Goal: Information Seeking & Learning: Find specific fact

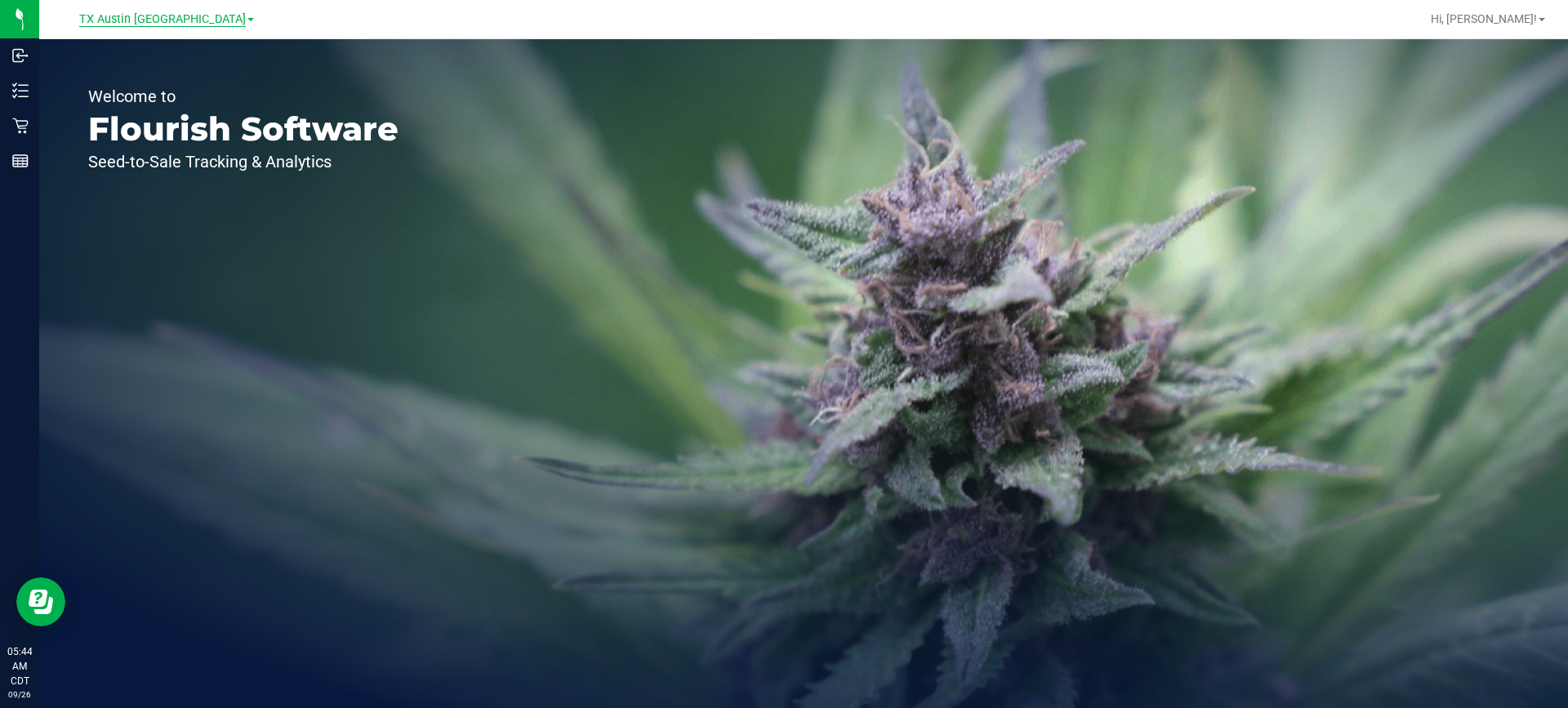
click at [159, 17] on span "TX Austin [GEOGRAPHIC_DATA]" at bounding box center [162, 20] width 166 height 15
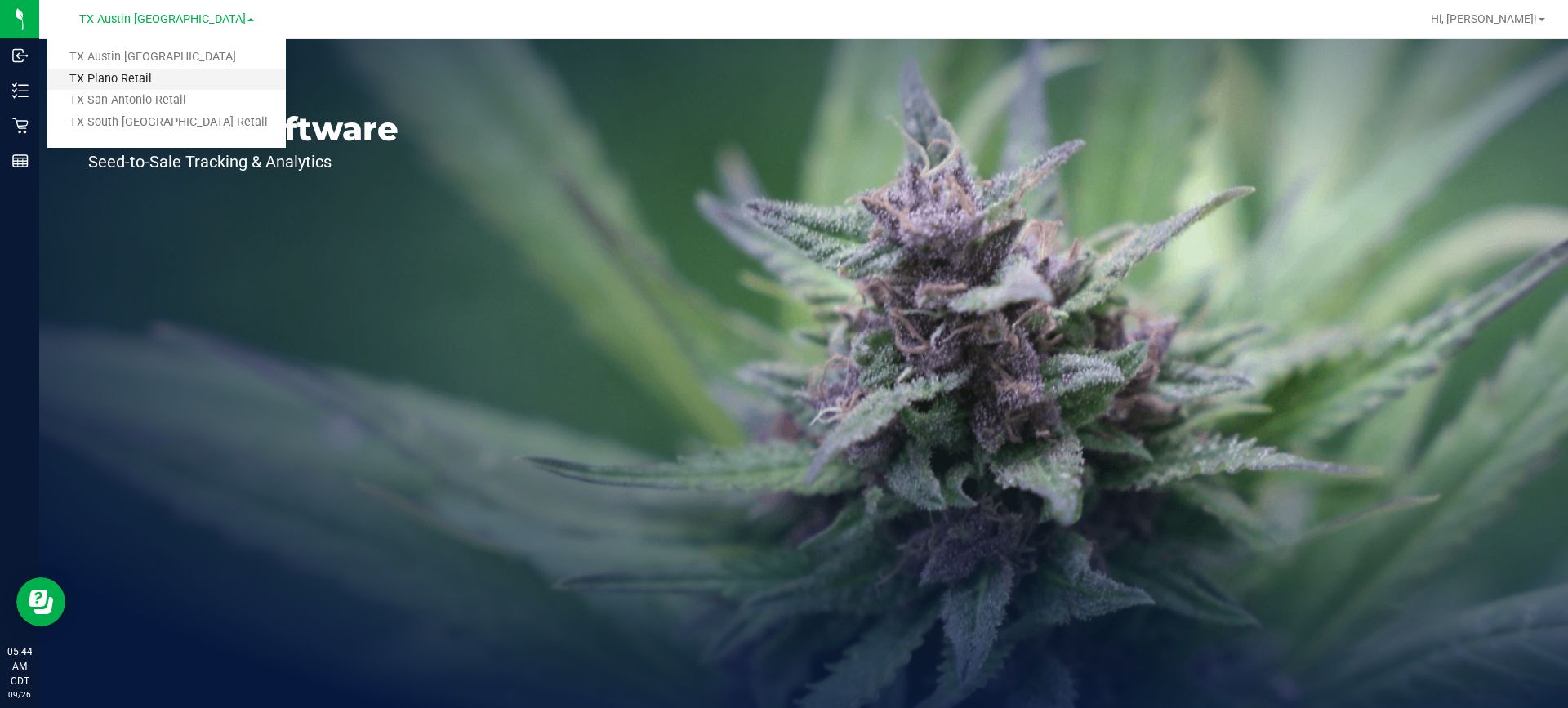
click at [149, 73] on link "TX Plano Retail" at bounding box center [166, 79] width 238 height 22
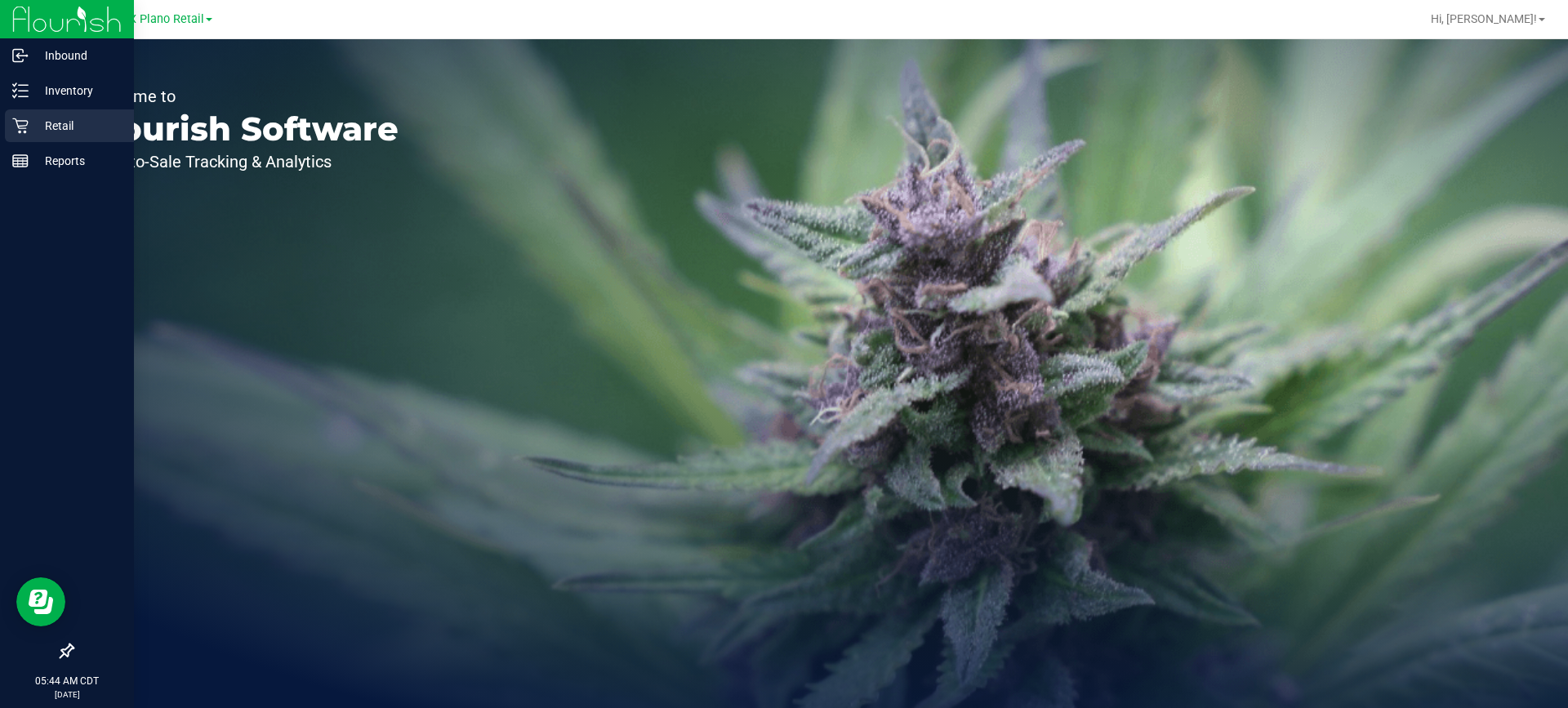
click at [38, 125] on p "Retail" at bounding box center [77, 125] width 98 height 19
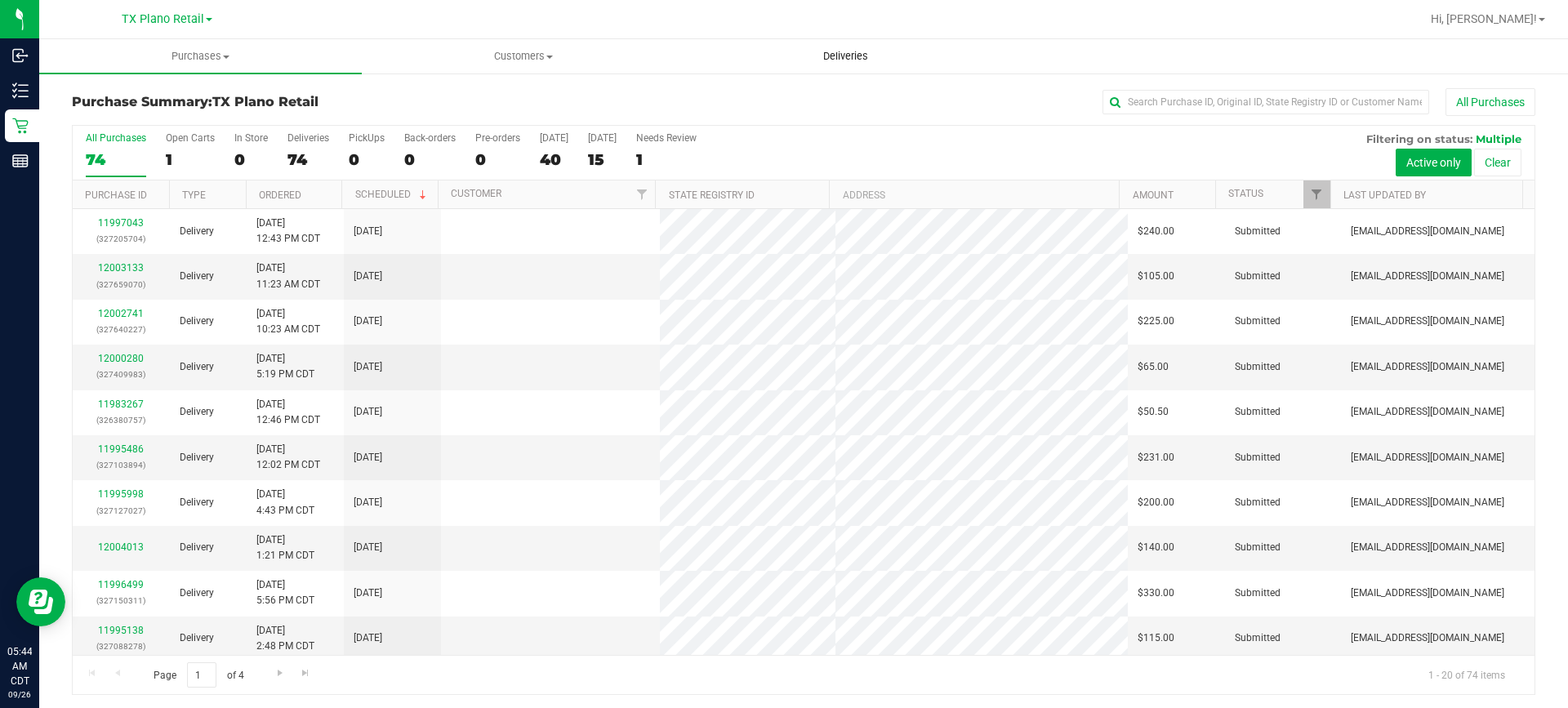
click at [827, 66] on uib-tab-heading "Deliveries" at bounding box center [846, 56] width 321 height 33
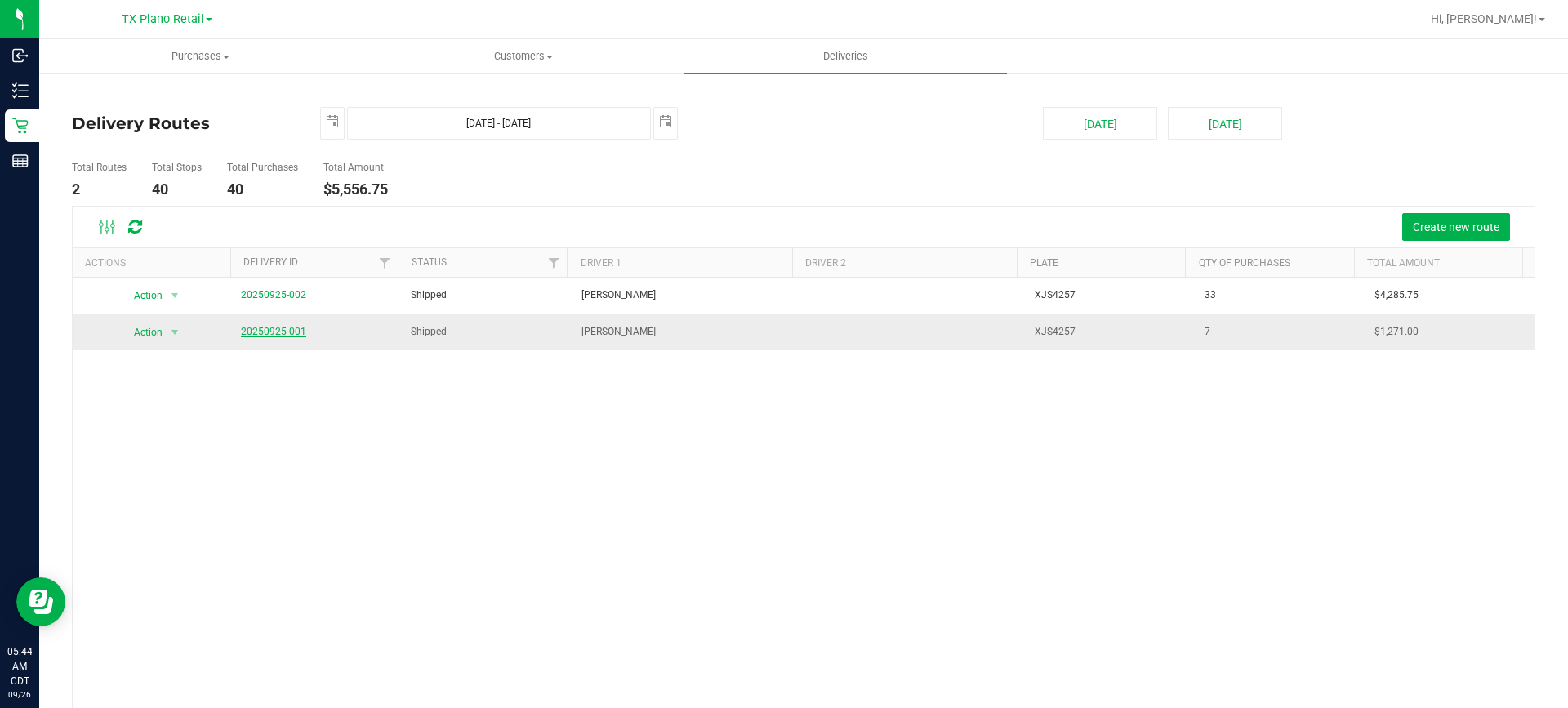
click at [288, 332] on link "20250925-001" at bounding box center [273, 332] width 65 height 12
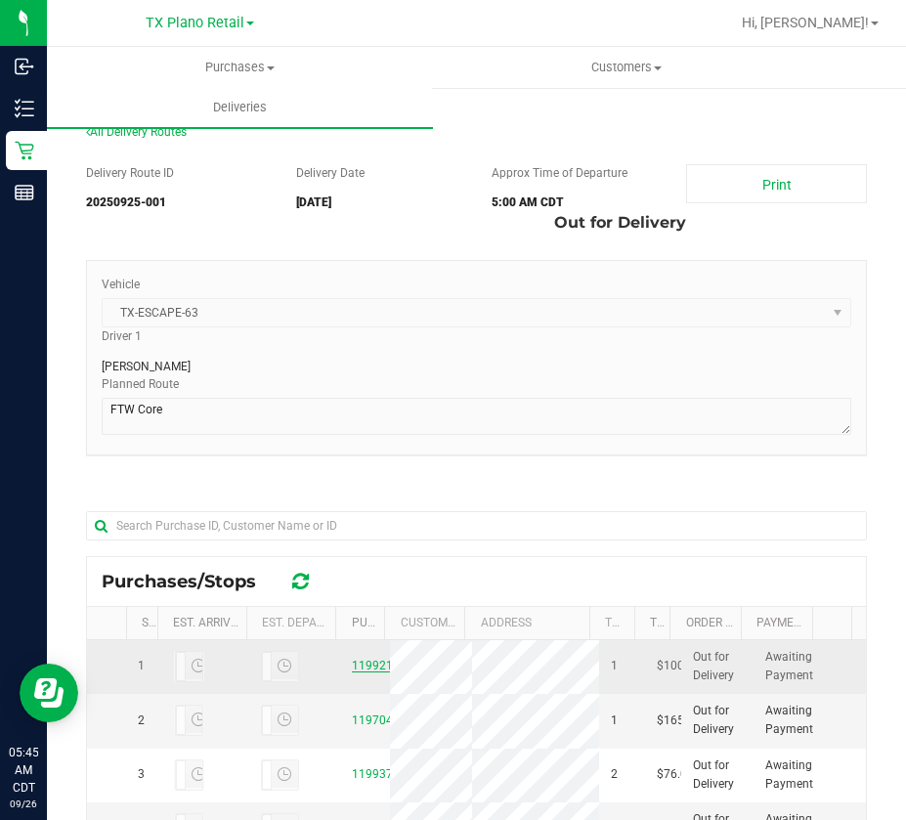
click at [371, 672] on link "11992191" at bounding box center [379, 666] width 55 height 14
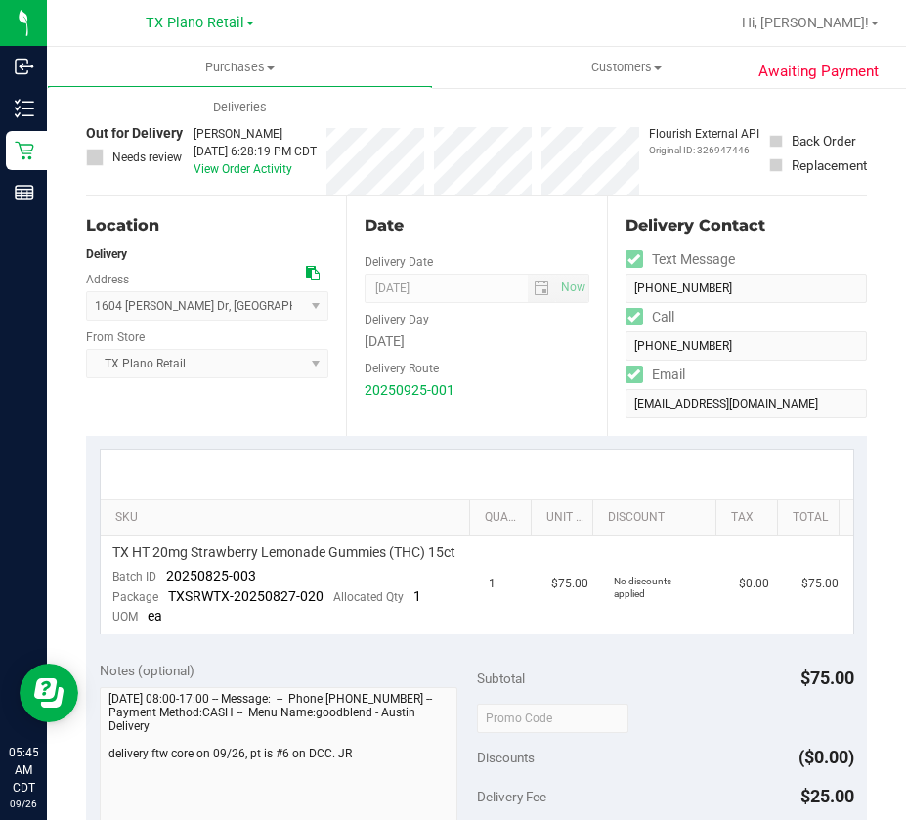
scroll to position [195, 0]
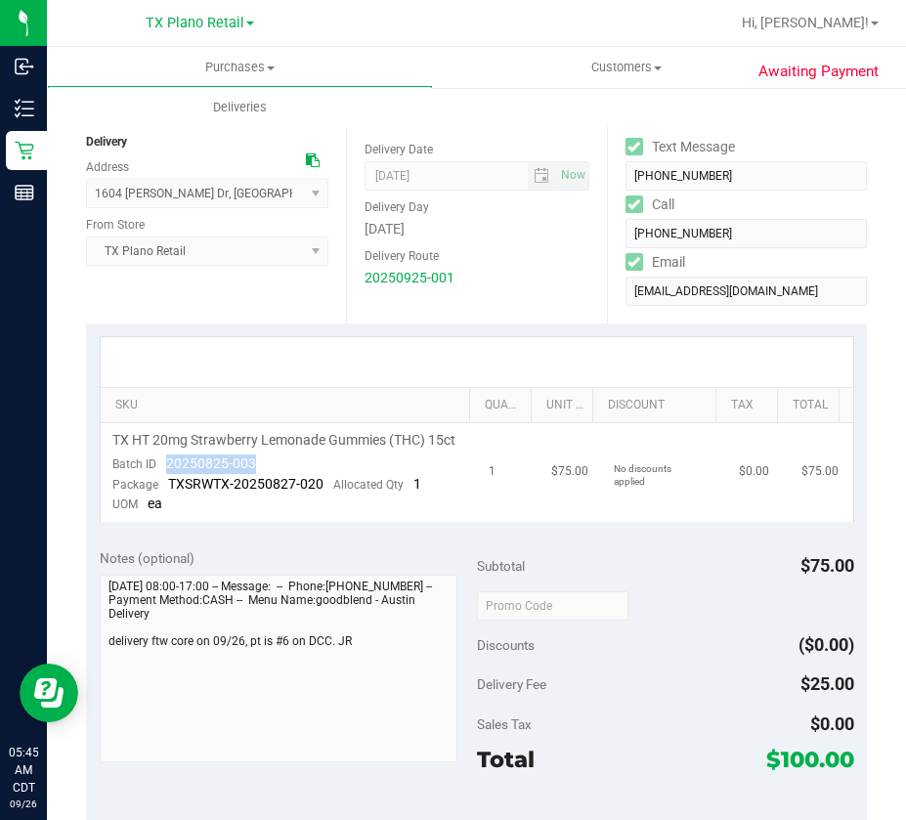
drag, startPoint x: 290, startPoint y: 477, endPoint x: 165, endPoint y: 484, distance: 125.3
click at [166, 483] on td "TX HT 20mg Strawberry Lemonade Gummies (THC) 15ct Batch ID 20250825-003 Package…" at bounding box center [289, 472] width 376 height 99
copy span "20250825-003"
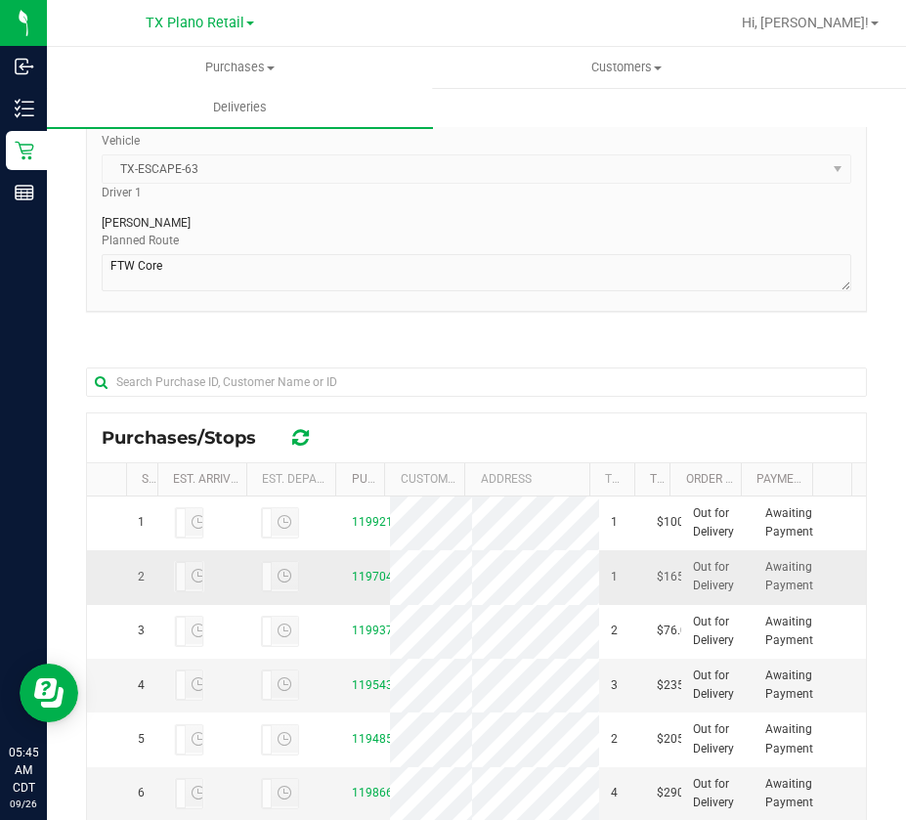
scroll to position [293, 0]
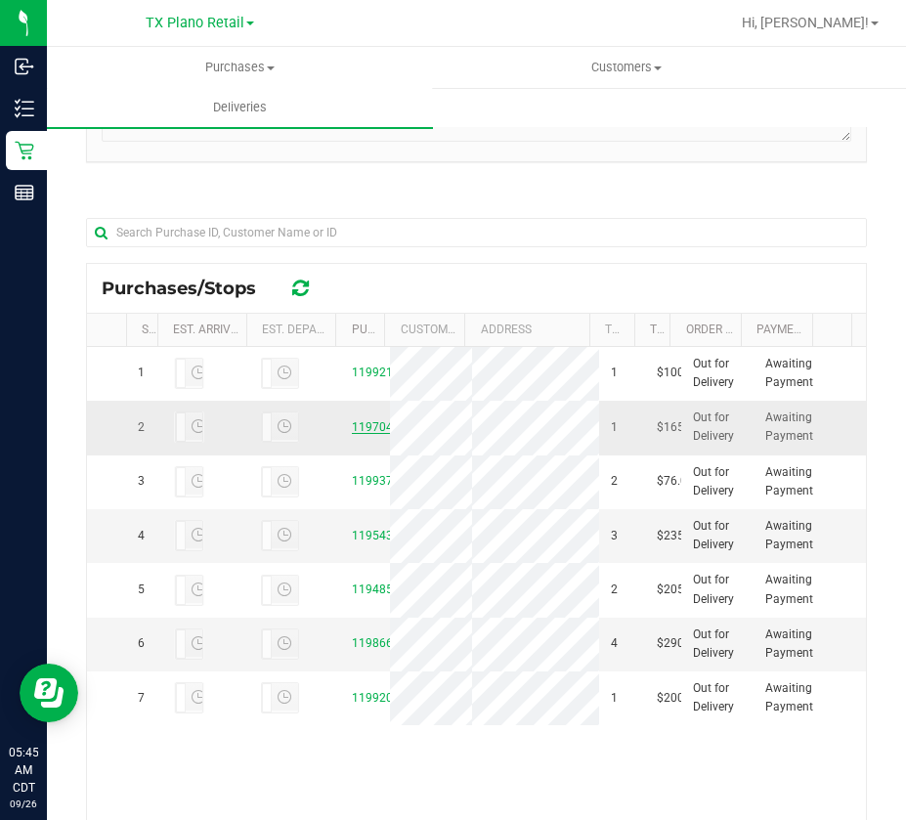
click at [353, 434] on link "11970483" at bounding box center [379, 427] width 55 height 14
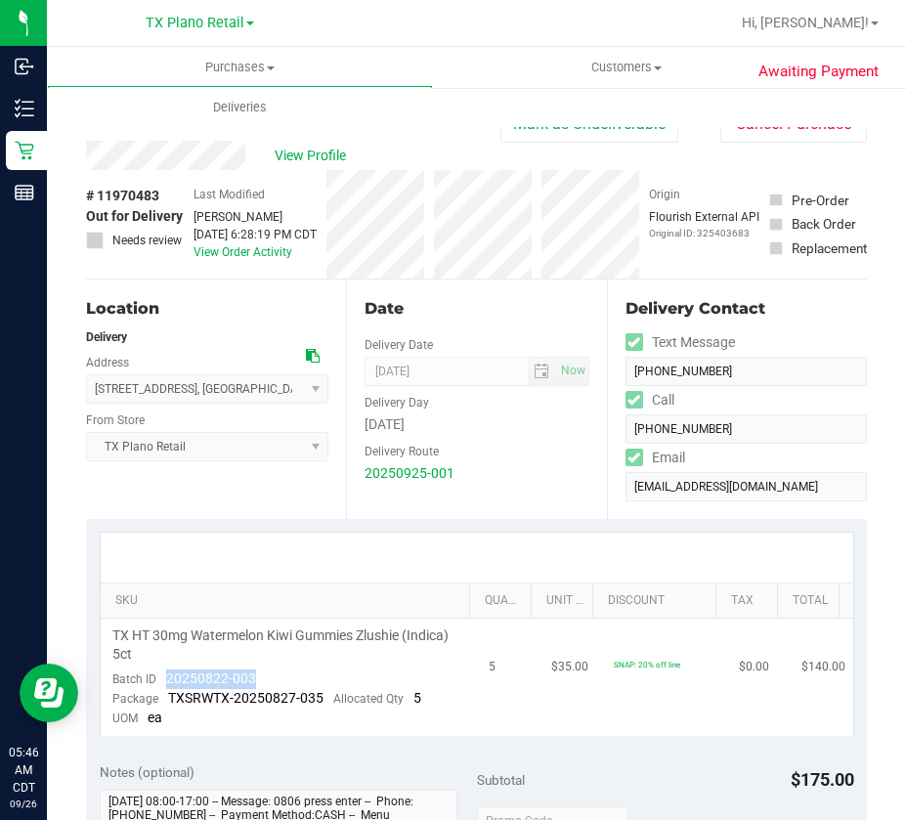
drag, startPoint x: 256, startPoint y: 675, endPoint x: 166, endPoint y: 677, distance: 89.9
click at [166, 677] on td "TX HT 30mg Watermelon Kiwi Gummies Zlushie (Indica) 5ct Batch ID 20250822-003 P…" at bounding box center [289, 677] width 376 height 117
copy span "20250822-003"
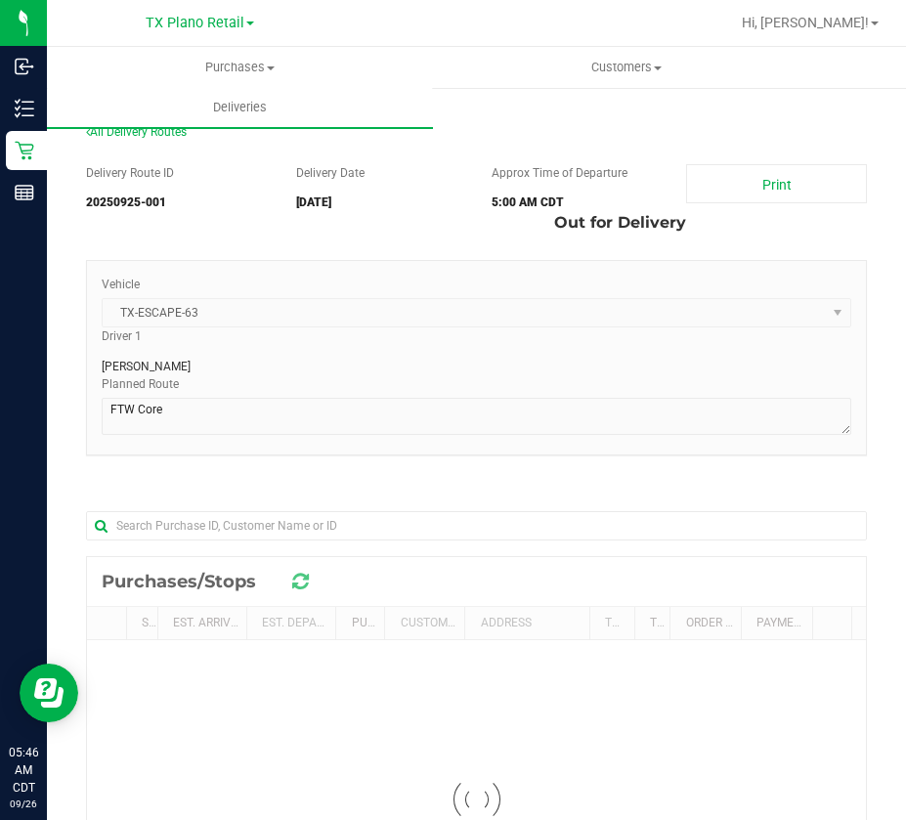
scroll to position [276, 0]
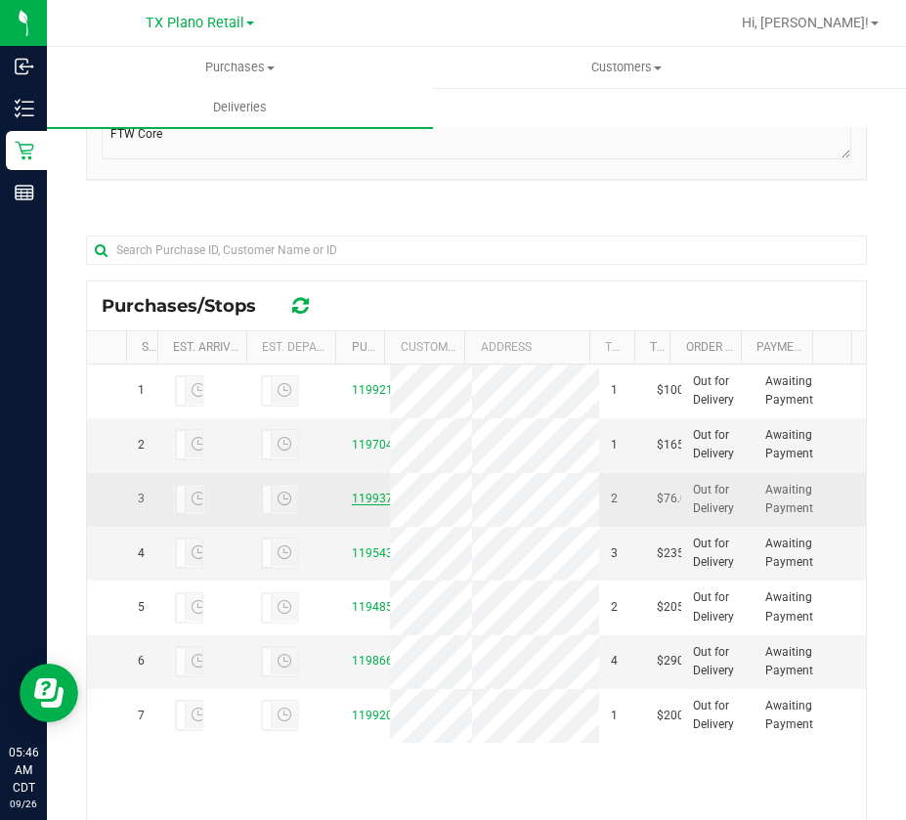
click at [363, 505] on link "11993781" at bounding box center [379, 499] width 55 height 14
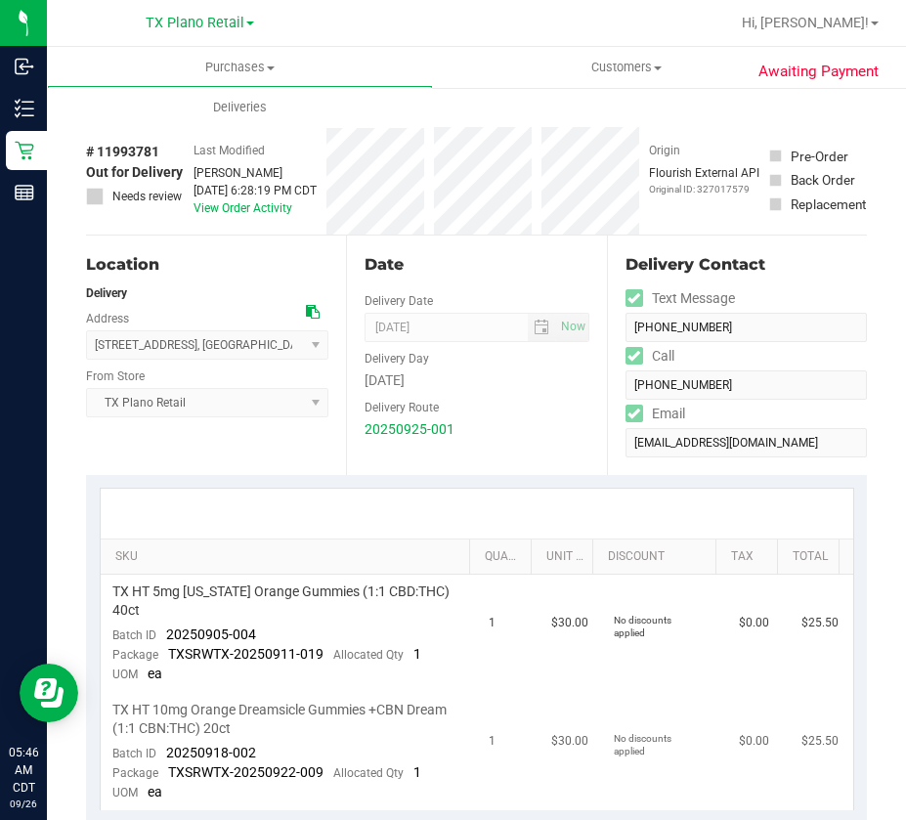
scroll to position [293, 0]
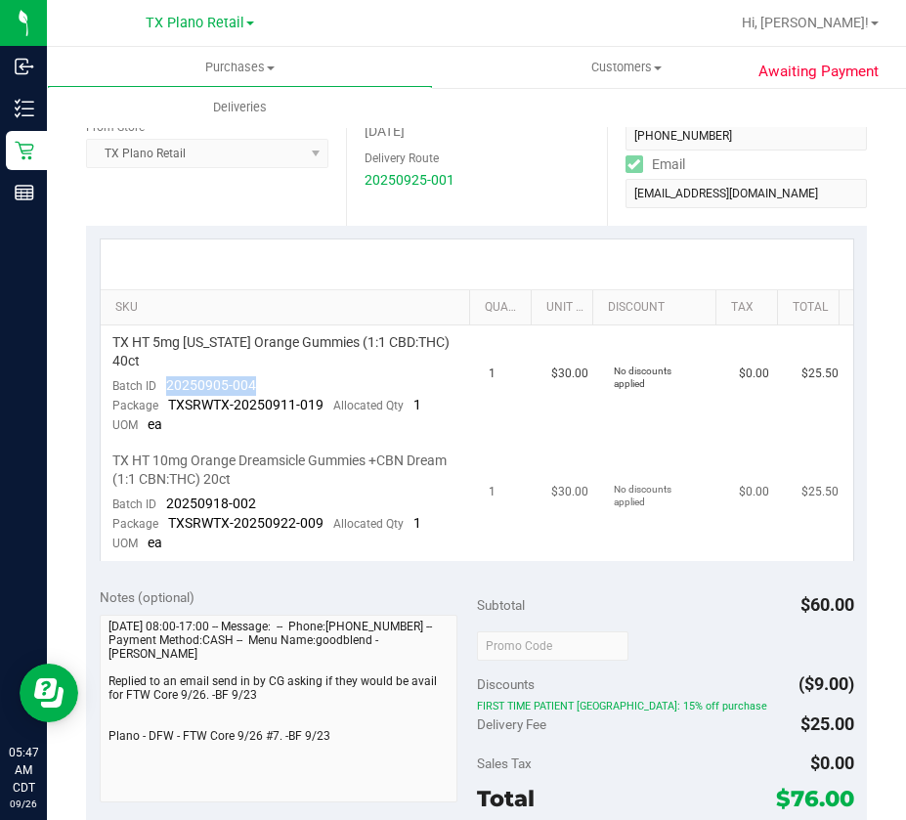
drag, startPoint x: 266, startPoint y: 382, endPoint x: 150, endPoint y: 465, distance: 142.9
click at [166, 388] on td "TX HT 5mg [US_STATE] Orange Gummies (1:1 CBD:THC) 40ct Batch ID 20250905-004 Pa…" at bounding box center [289, 384] width 376 height 118
copy span "20250905-004"
drag, startPoint x: 260, startPoint y: 503, endPoint x: 167, endPoint y: 511, distance: 93.2
click at [167, 511] on td "TX HT 10mg Orange Dreamsicle Gummies +CBN Dream (1:1 CBN:THC) 20ct Batch ID 202…" at bounding box center [289, 502] width 376 height 117
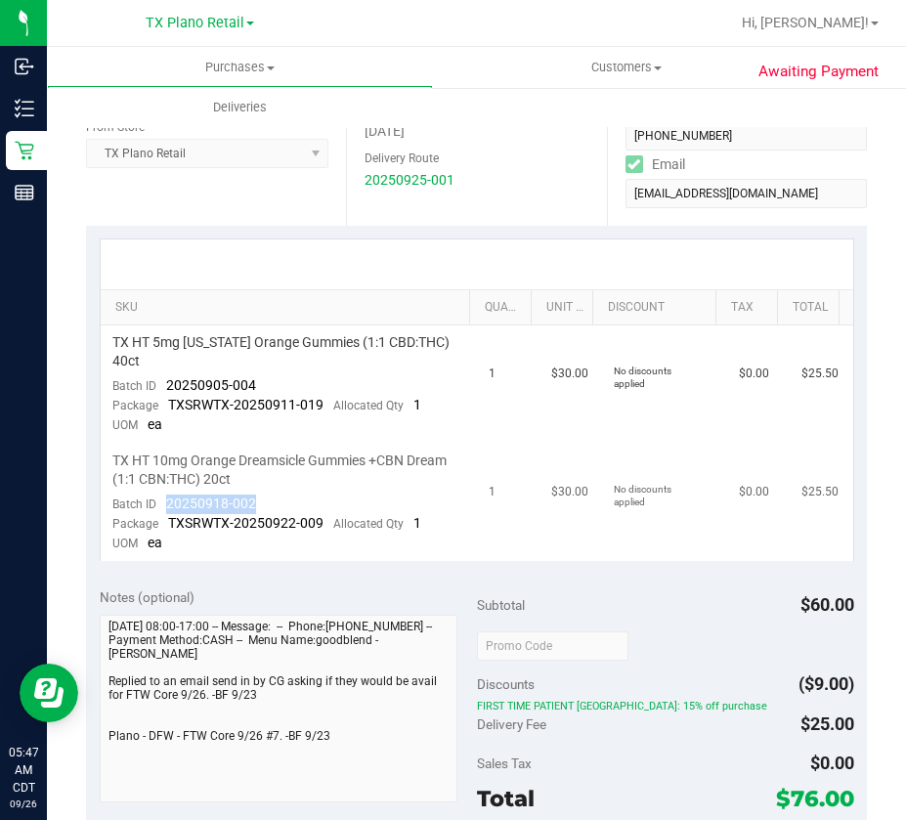
copy span "20250918-002"
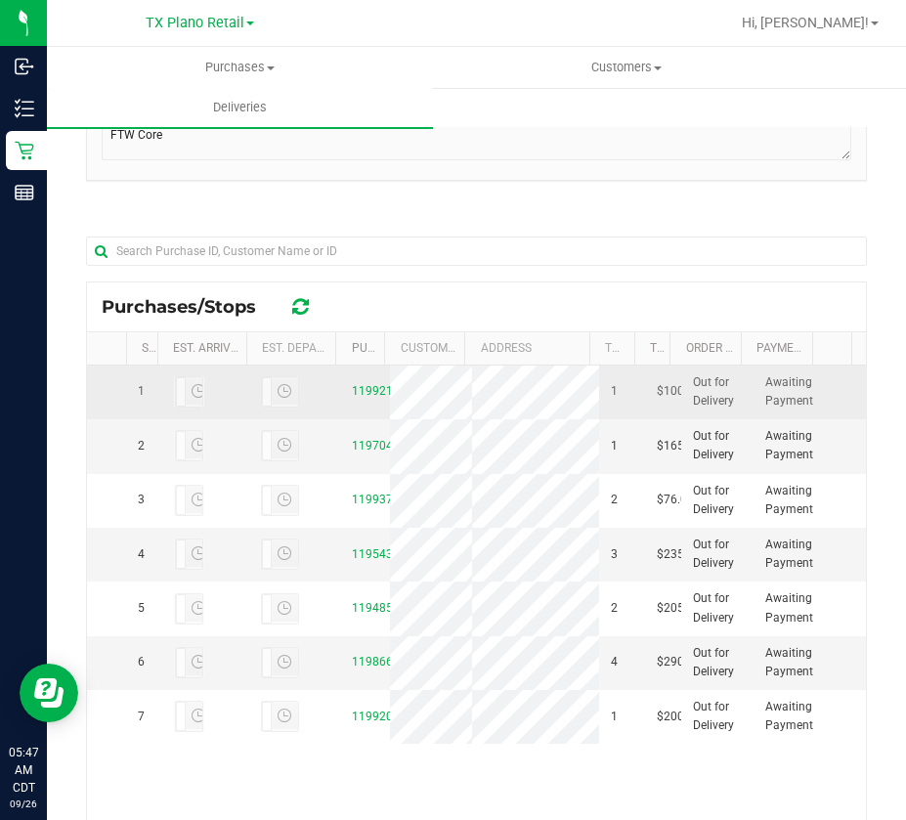
scroll to position [276, 0]
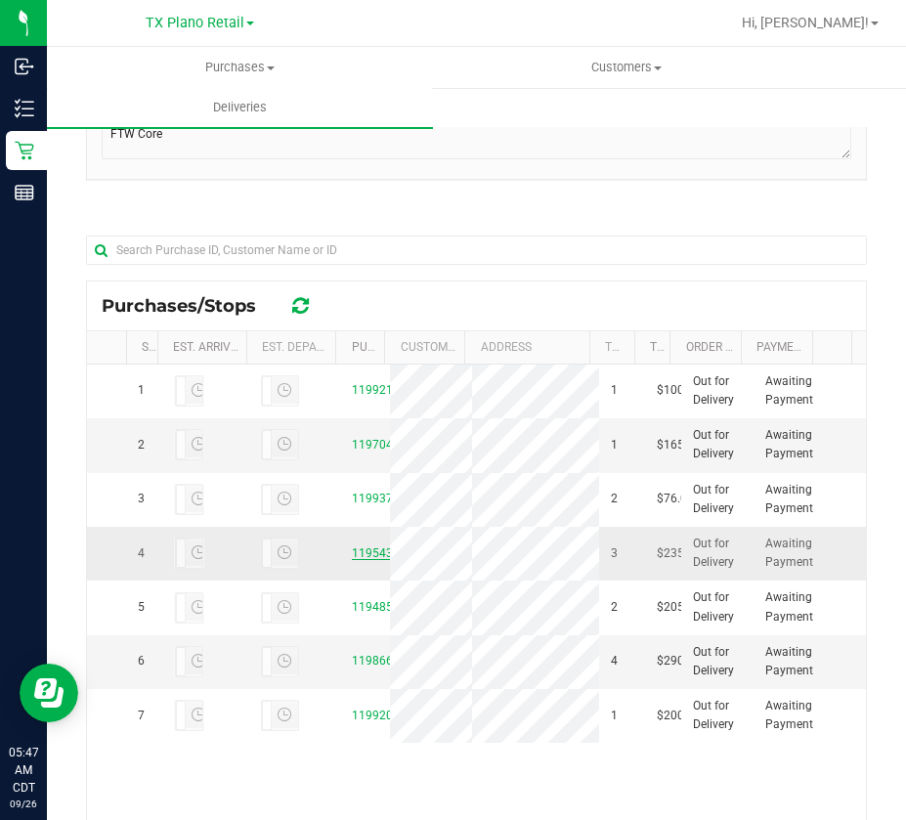
click at [352, 560] on link "11954367" at bounding box center [379, 553] width 55 height 14
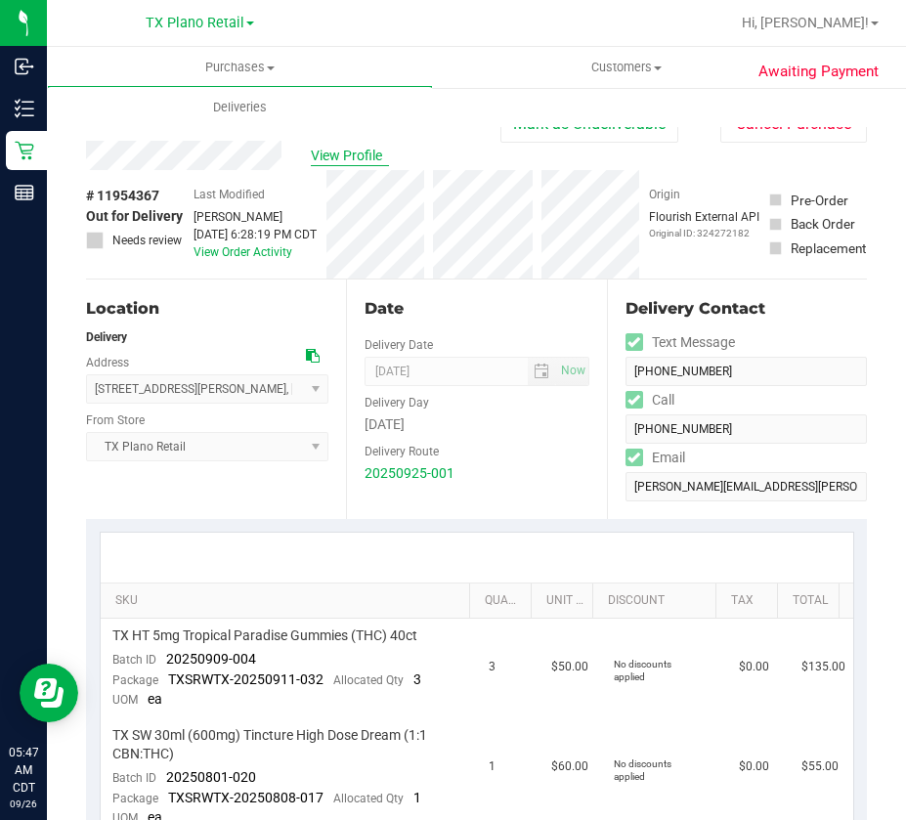
click at [322, 161] on span "View Profile" at bounding box center [350, 156] width 78 height 21
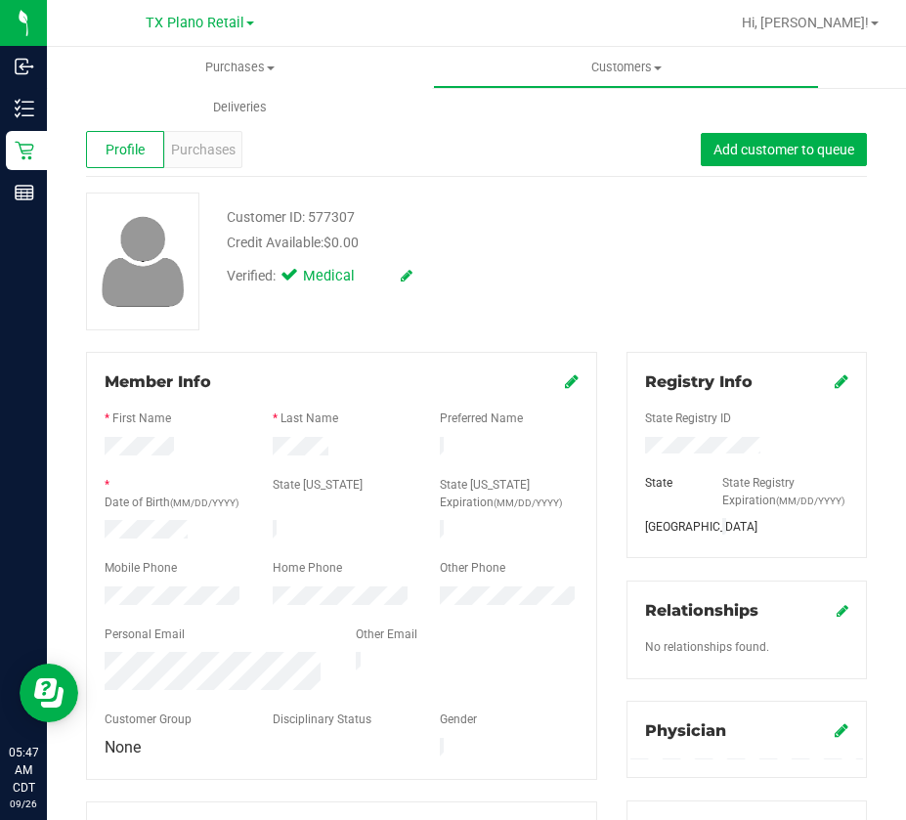
scroll to position [684, 0]
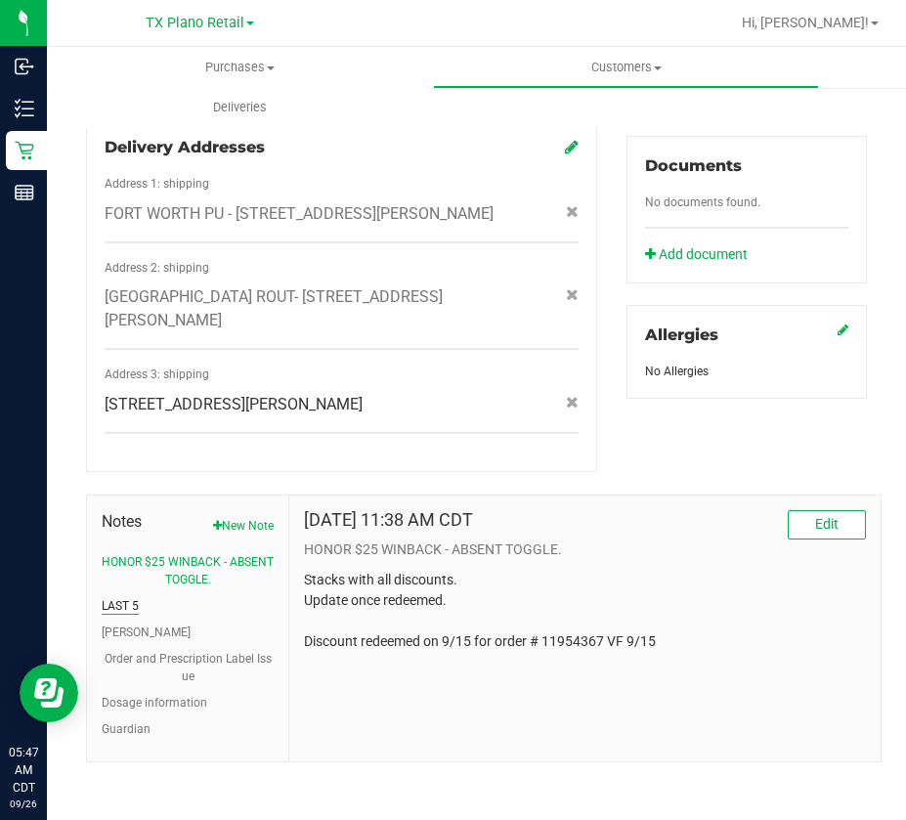
click at [132, 615] on button "LAST 5" at bounding box center [120, 606] width 37 height 18
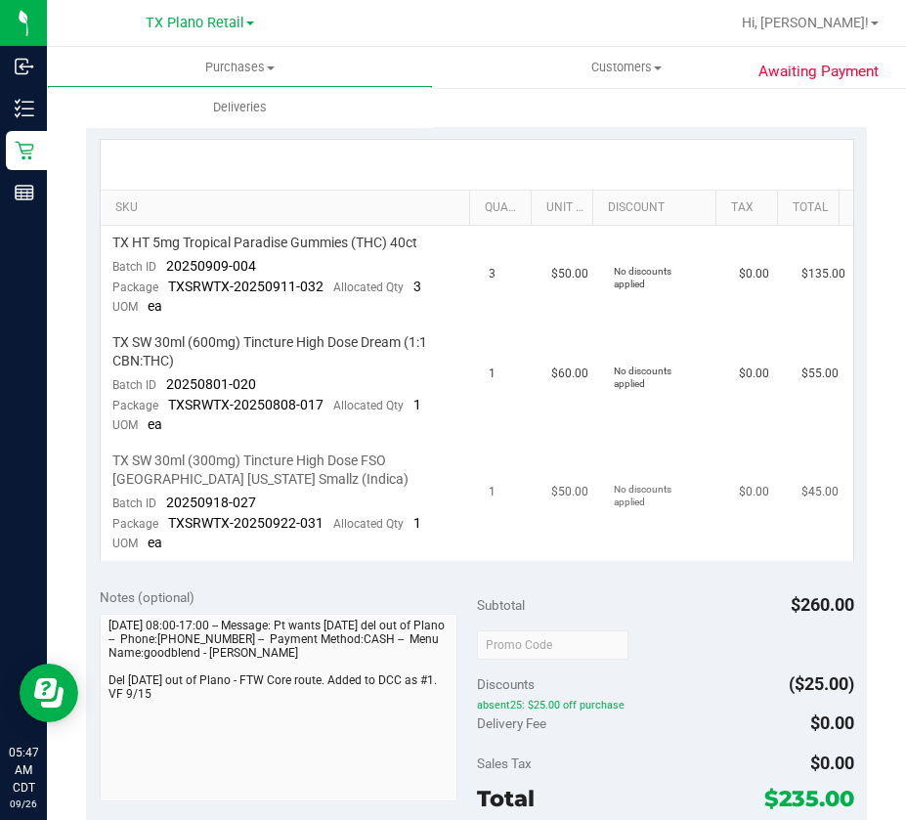
scroll to position [391, 0]
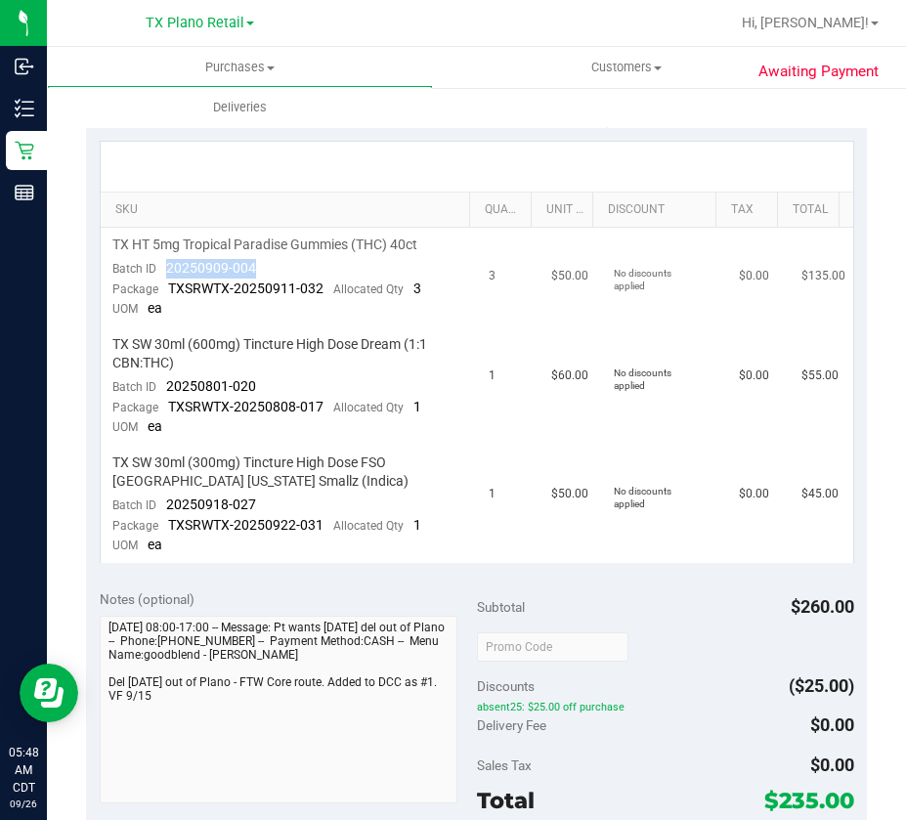
drag, startPoint x: 264, startPoint y: 265, endPoint x: 163, endPoint y: 273, distance: 101.0
click at [163, 273] on td "TX HT 5mg Tropical Paradise Gummies (THC) 40ct Batch ID 20250909-004 Package TX…" at bounding box center [289, 278] width 376 height 100
copy span "20250909-004"
drag, startPoint x: 256, startPoint y: 383, endPoint x: 161, endPoint y: 392, distance: 95.2
click at [161, 390] on td "TX SW 30ml (600mg) Tincture High Dose Dream (1:1 CBN:THC) Batch ID 20250801-020…" at bounding box center [289, 386] width 376 height 118
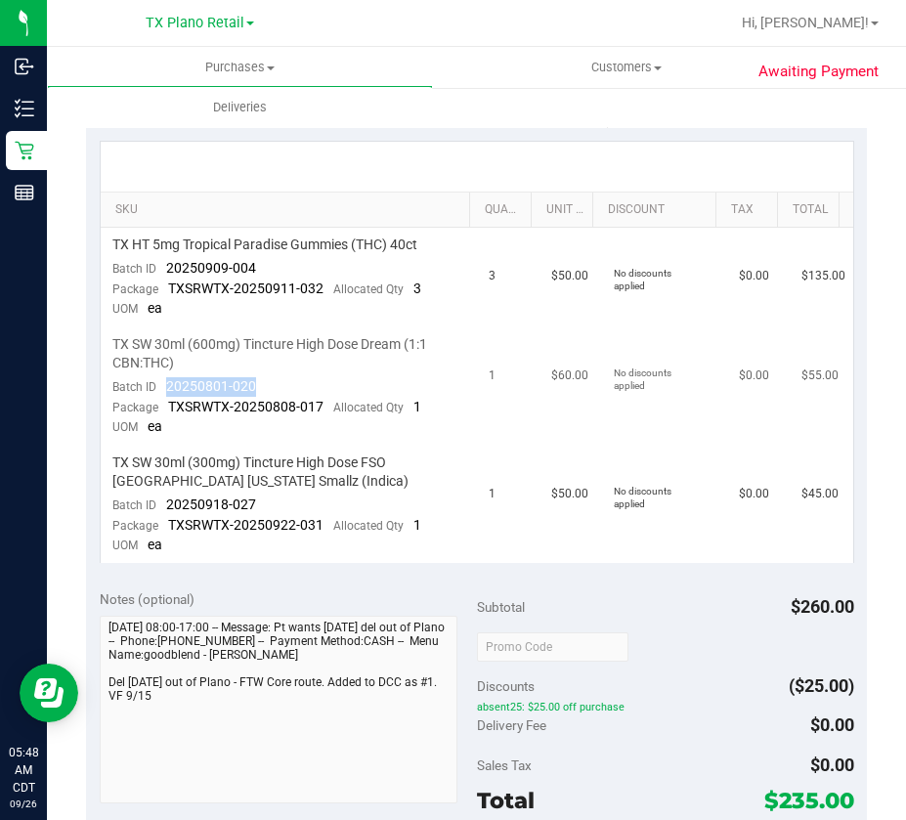
copy span "20250801-020"
drag, startPoint x: 286, startPoint y: 500, endPoint x: 167, endPoint y: 507, distance: 119.4
click at [167, 507] on td "TX SW 30ml (300mg) Tincture High Dose FSO [GEOGRAPHIC_DATA] [US_STATE] Smallz (…" at bounding box center [289, 504] width 376 height 117
copy span "20250918-027"
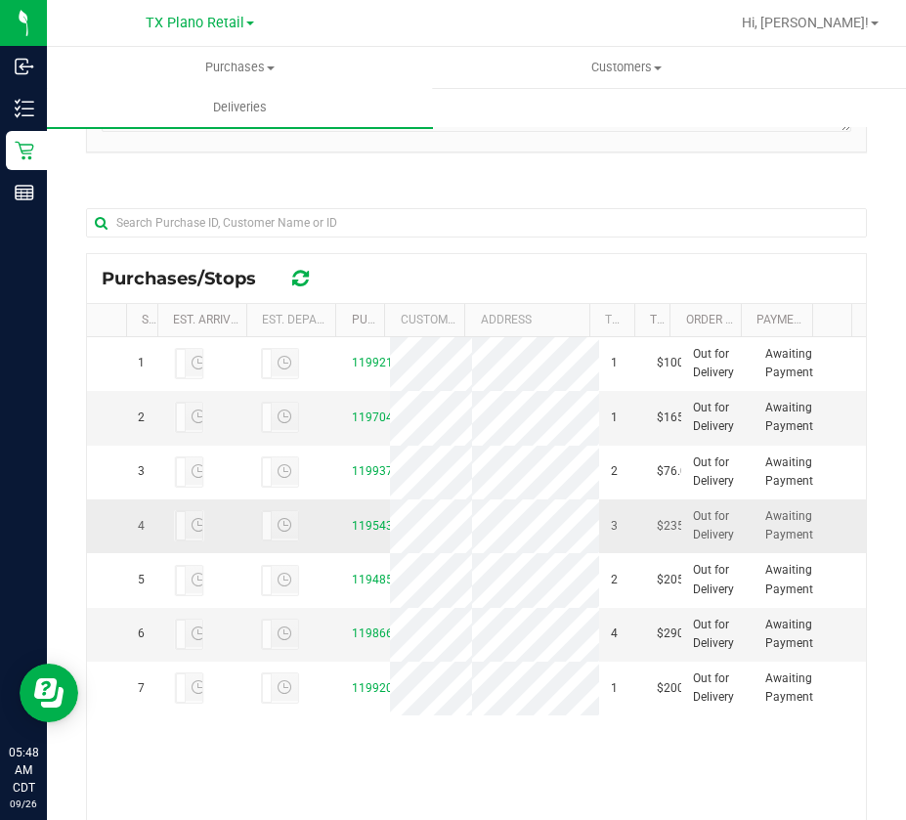
scroll to position [391, 0]
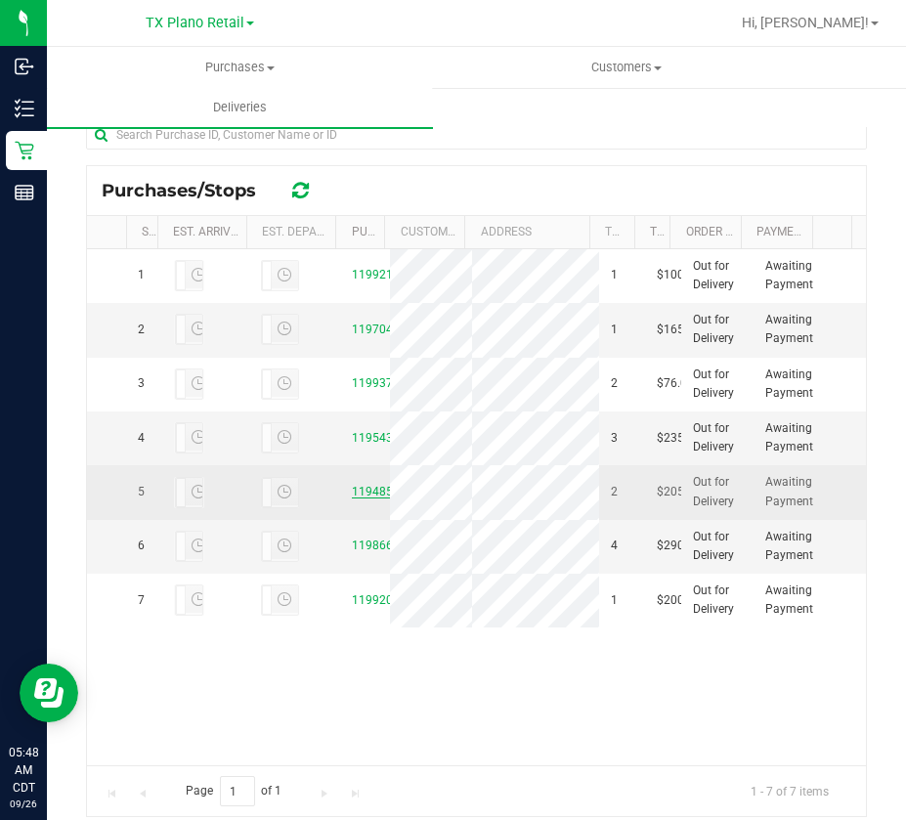
click at [352, 498] on link "11948524" at bounding box center [379, 492] width 55 height 14
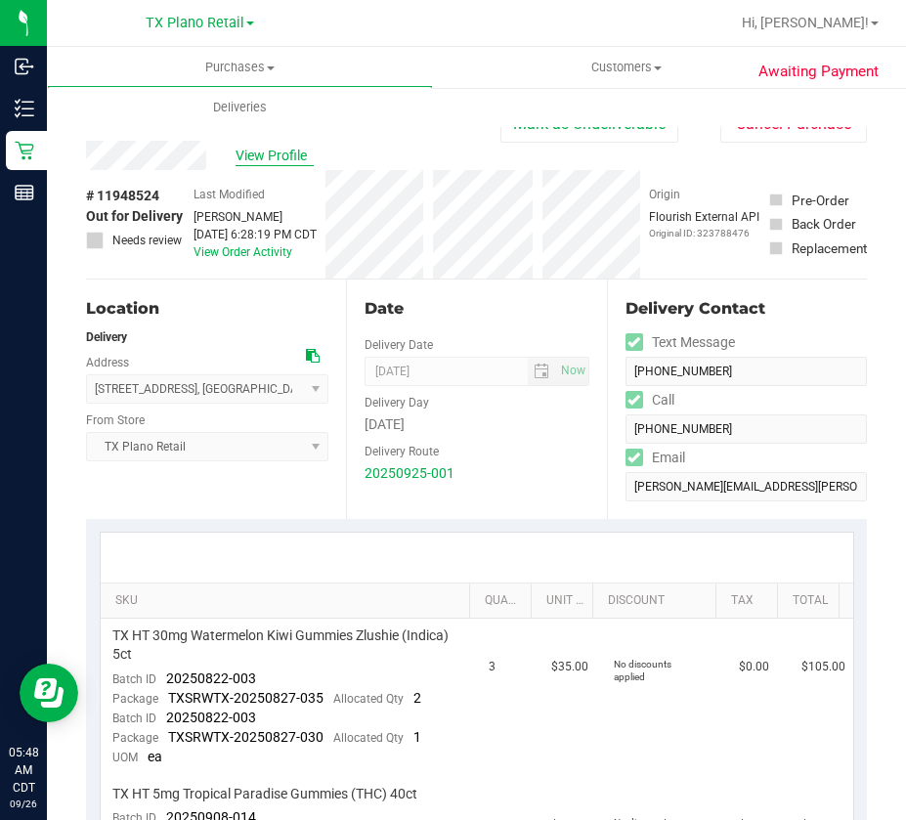
click at [272, 150] on span "View Profile" at bounding box center [275, 156] width 78 height 21
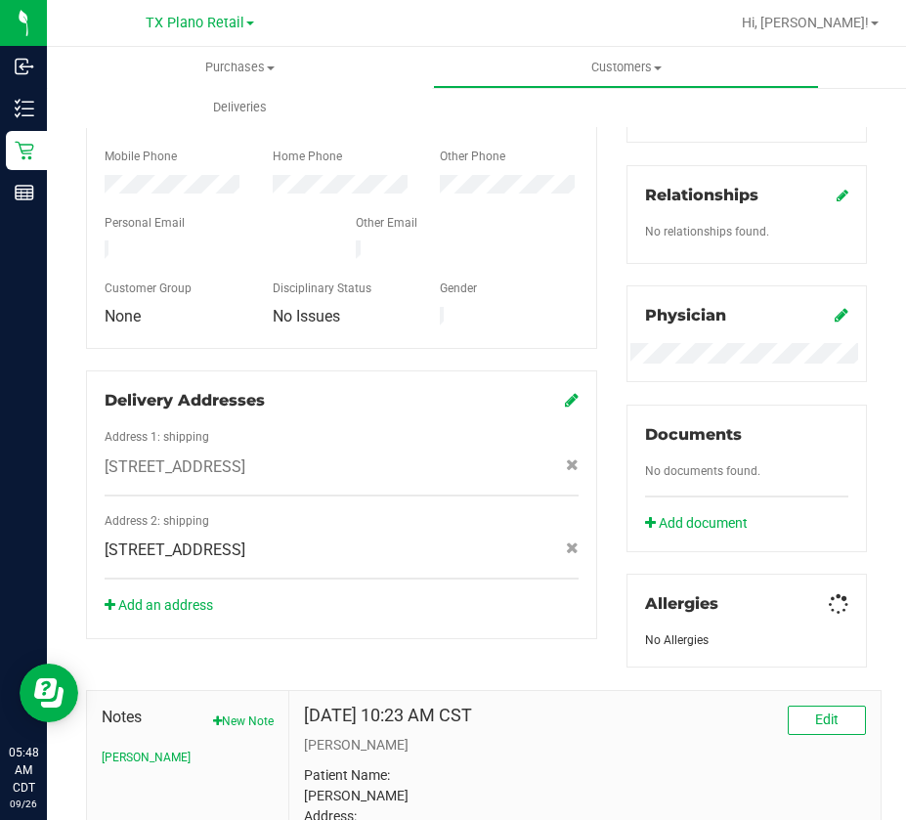
scroll to position [681, 0]
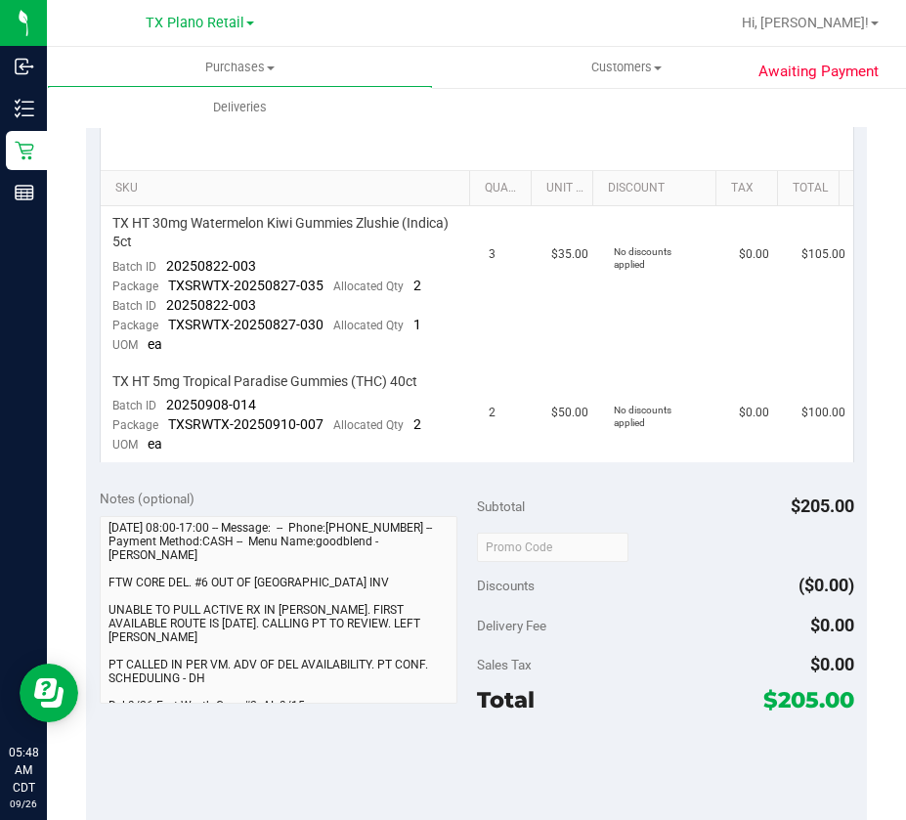
scroll to position [290, 0]
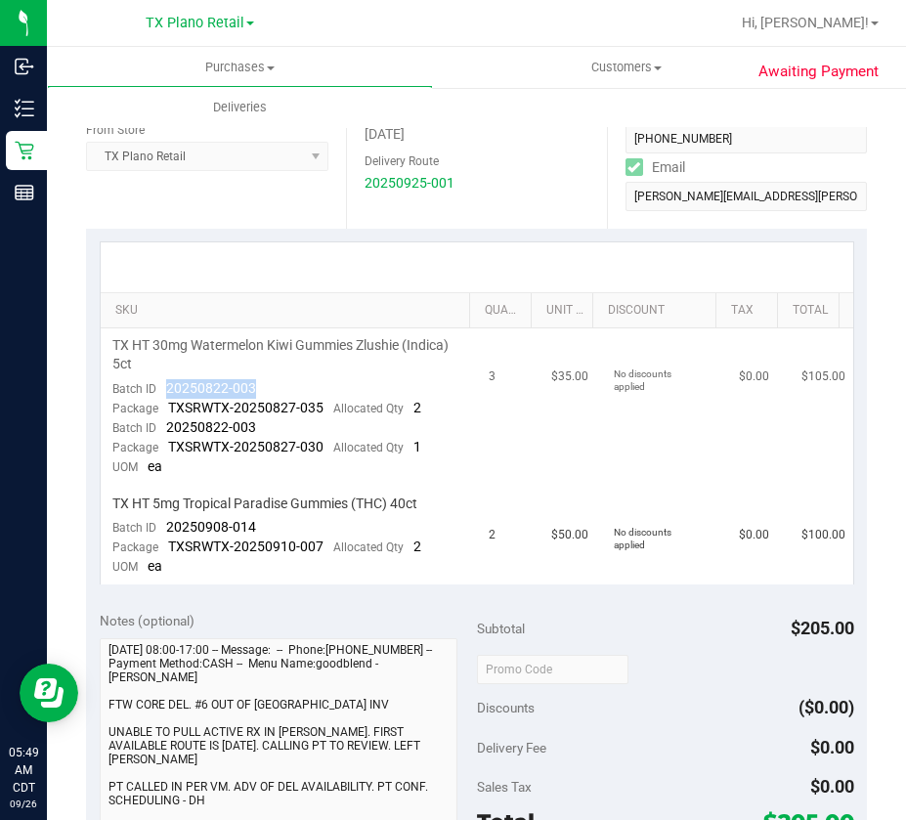
drag, startPoint x: 260, startPoint y: 383, endPoint x: 164, endPoint y: 391, distance: 96.1
click at [164, 391] on td "TX HT 30mg Watermelon Kiwi Gummies Zlushie (Indica) 5ct Batch ID 20250822-003 P…" at bounding box center [289, 406] width 376 height 157
copy span "20250822-003"
drag, startPoint x: 261, startPoint y: 523, endPoint x: 163, endPoint y: 536, distance: 98.5
click at [163, 536] on td "TX HT 5mg Tropical Paradise Gummies (THC) 40ct Batch ID 20250908-014 Package TX…" at bounding box center [289, 536] width 376 height 99
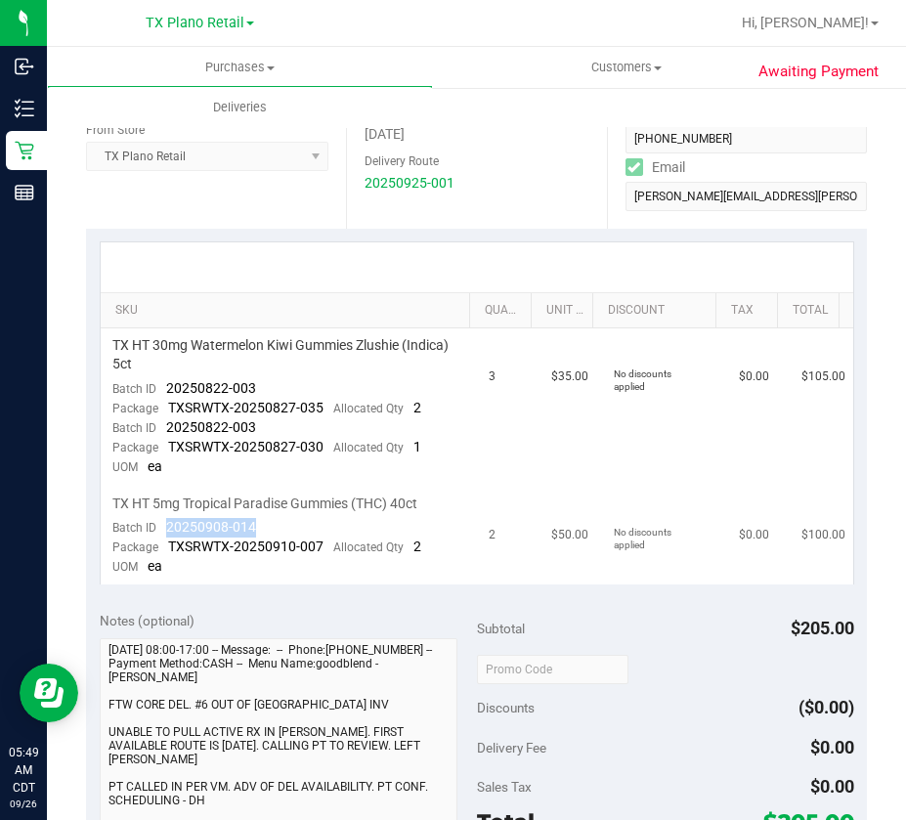
copy span "20250908-014"
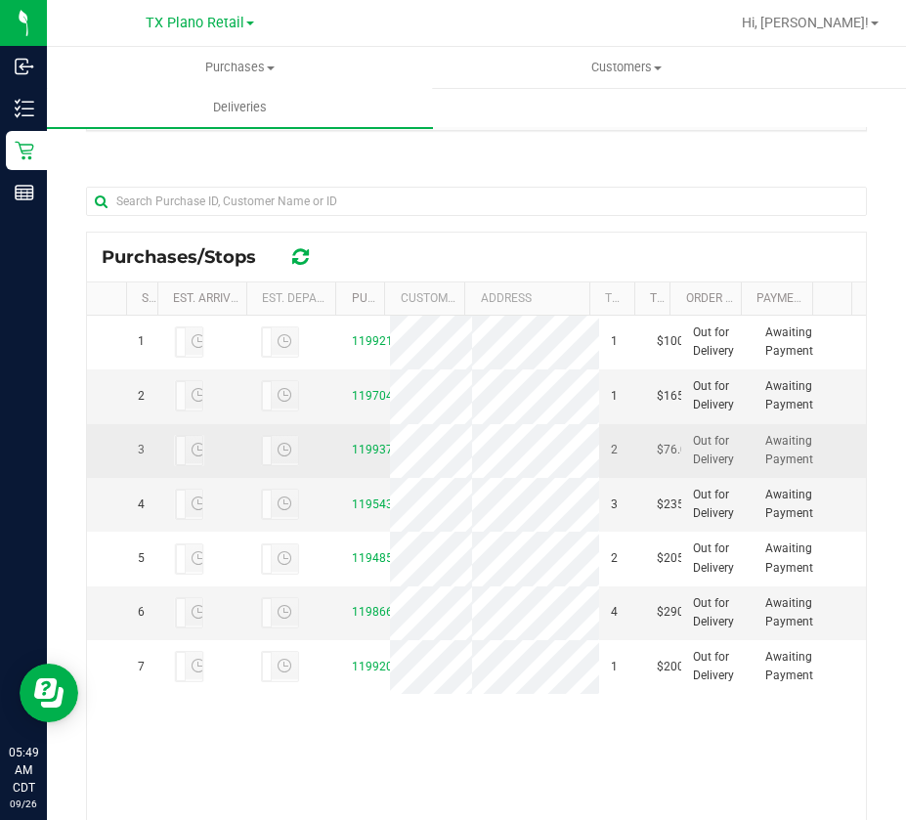
scroll to position [440, 0]
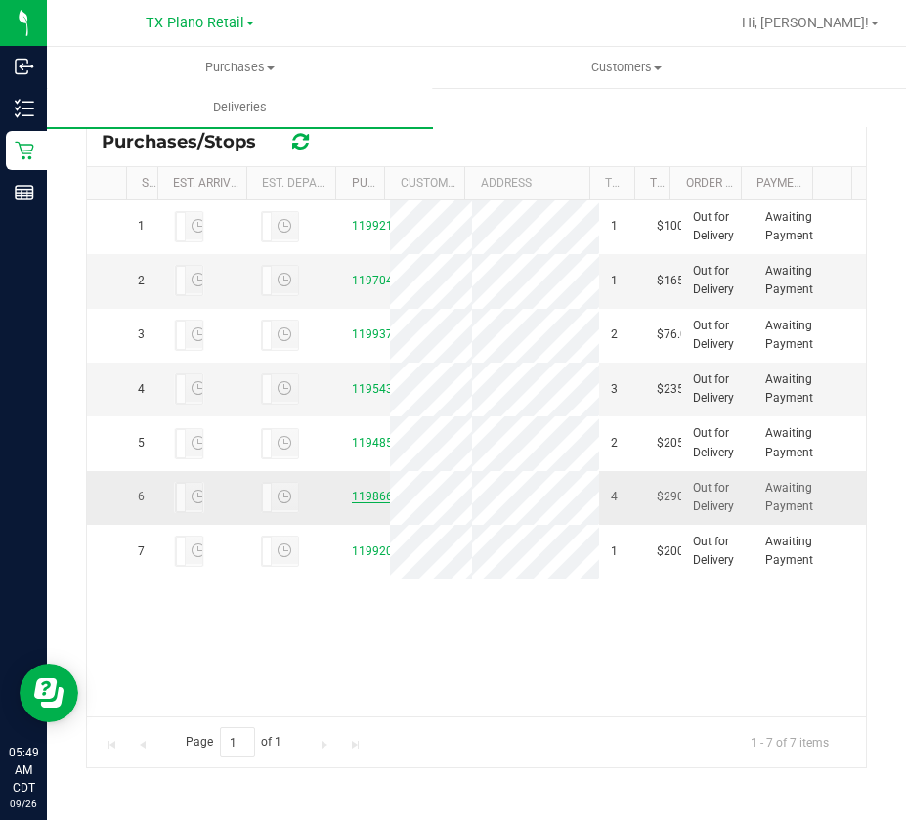
click at [364, 503] on link "11986642" at bounding box center [379, 497] width 55 height 14
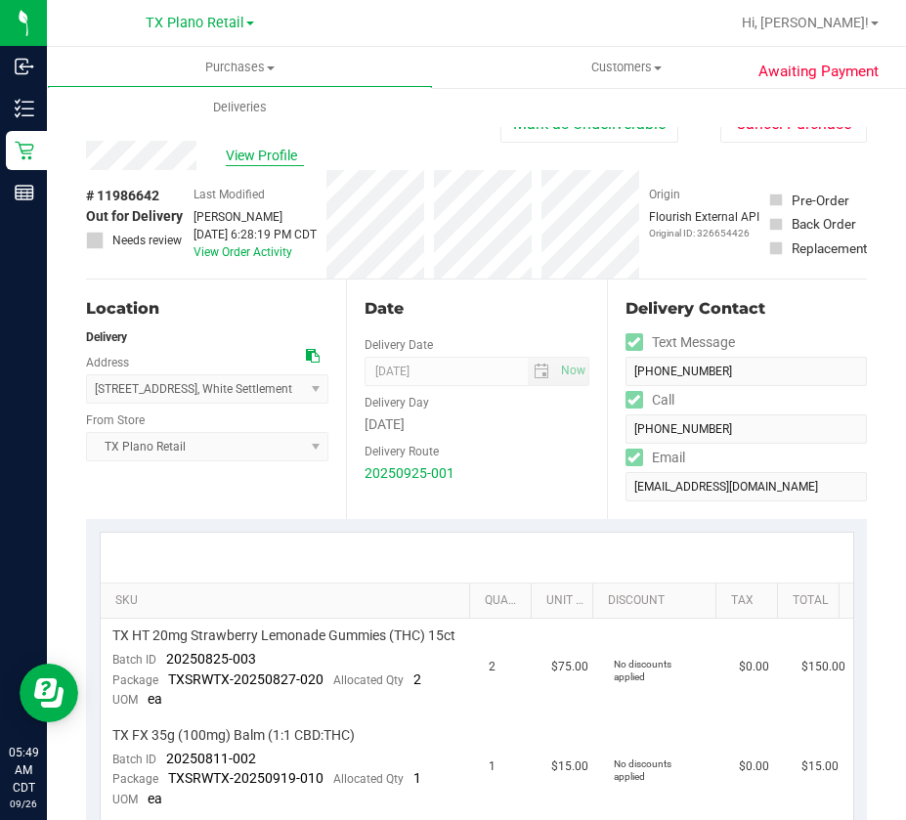
click at [271, 155] on span "View Profile" at bounding box center [265, 156] width 78 height 21
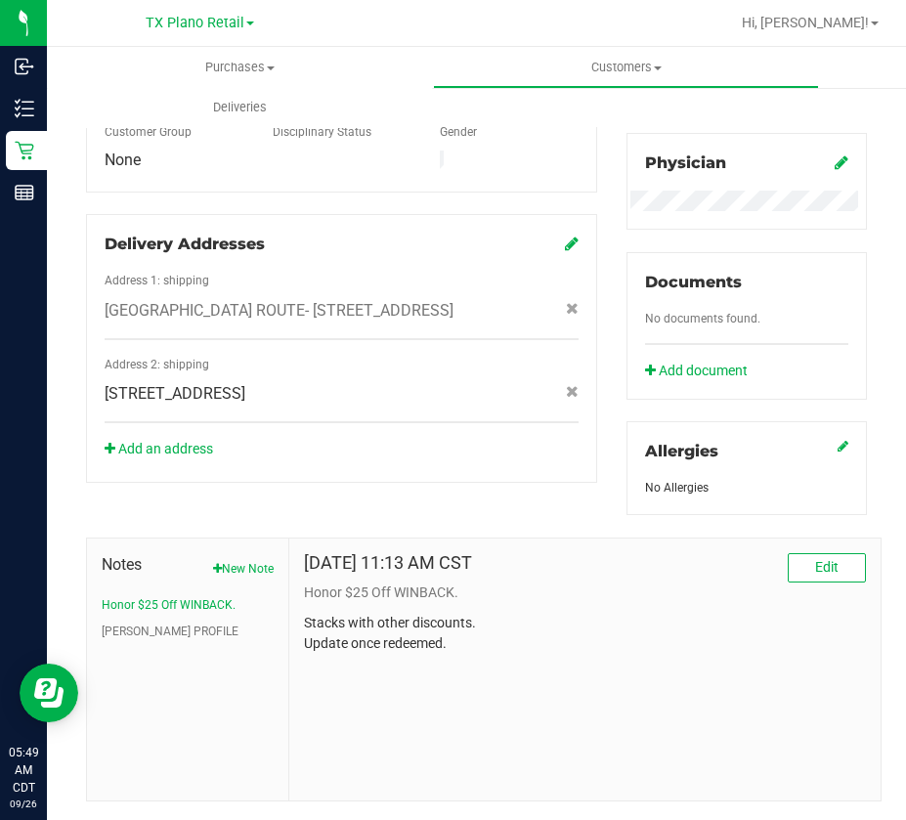
scroll to position [628, 0]
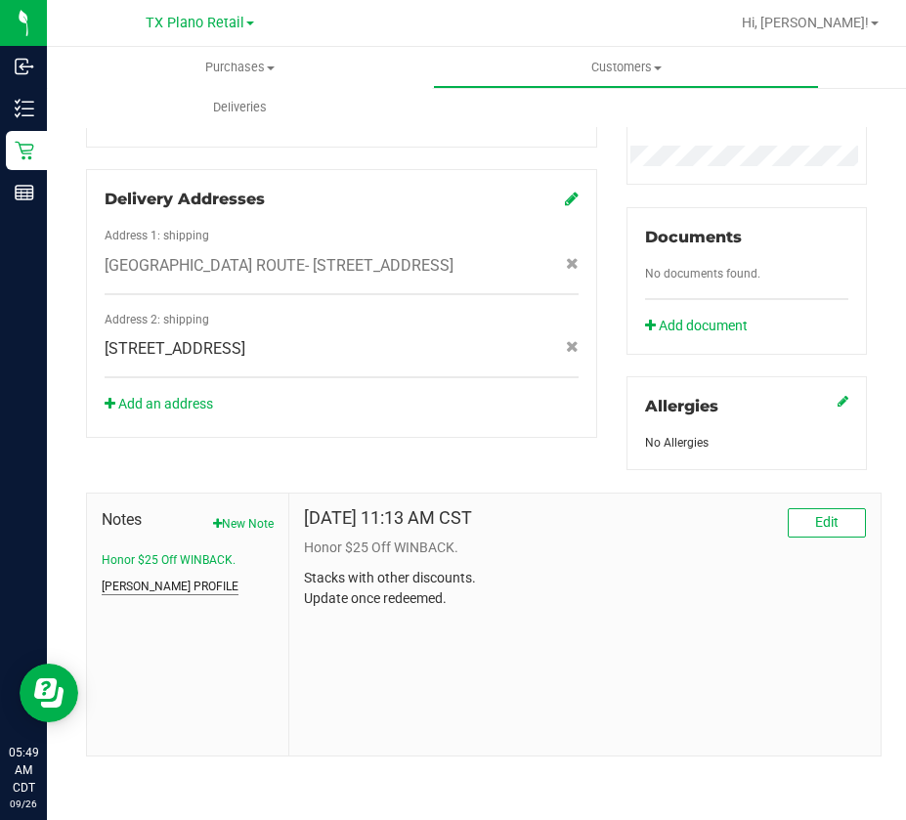
click at [144, 587] on button "[PERSON_NAME] PROFILE" at bounding box center [170, 587] width 137 height 18
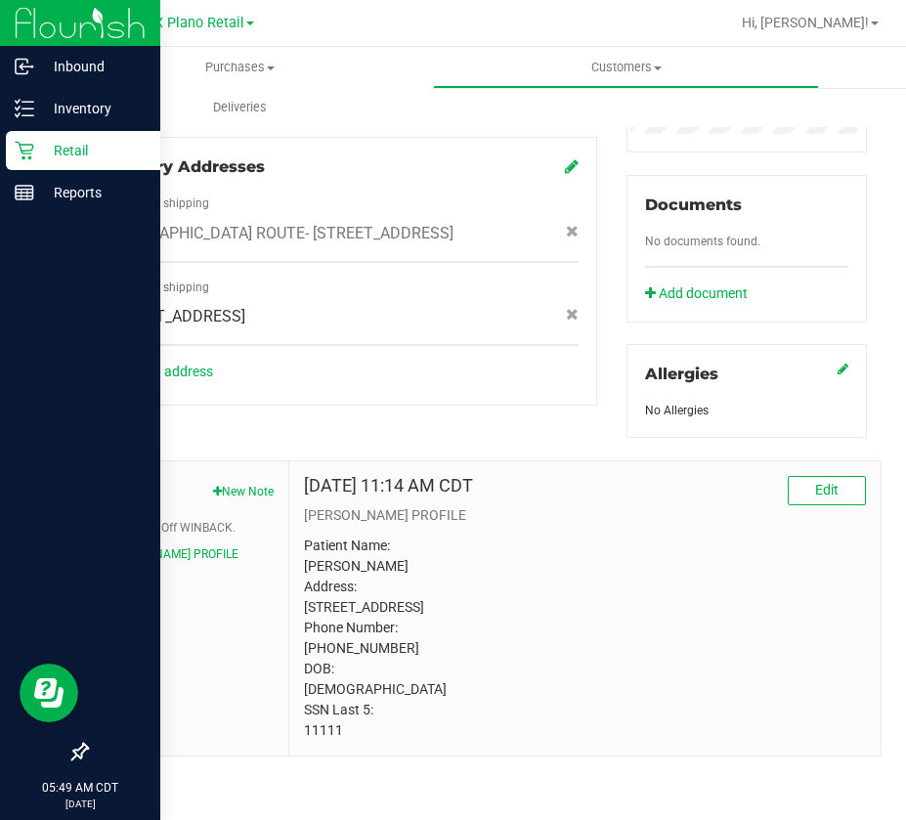
scroll to position [681, 0]
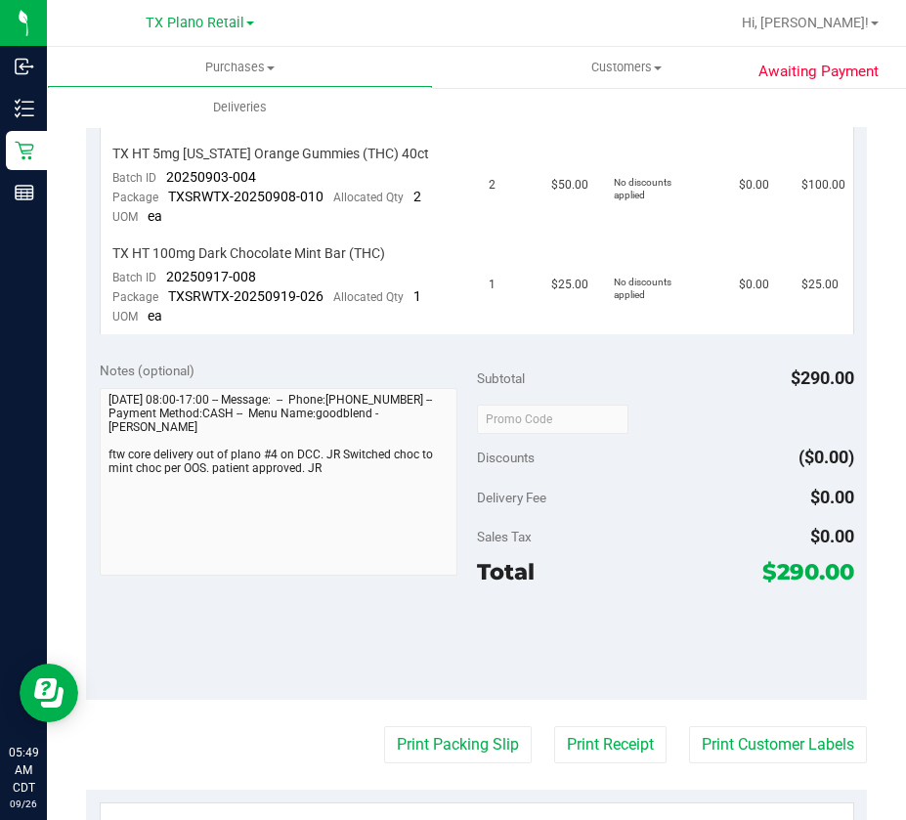
scroll to position [388, 0]
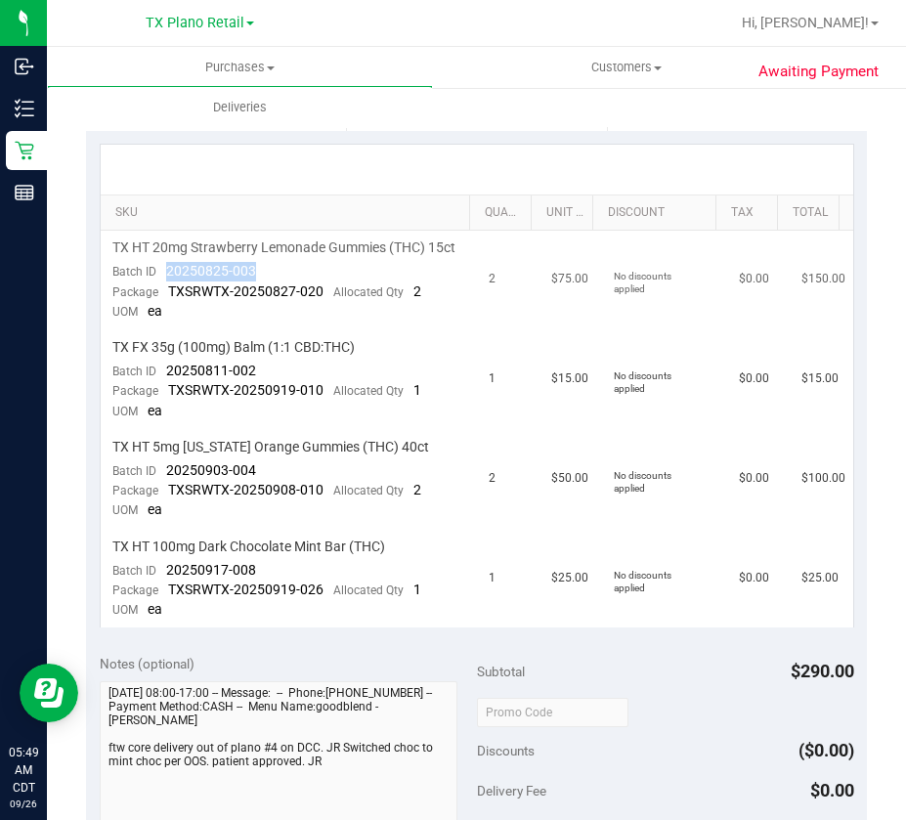
drag, startPoint x: 265, startPoint y: 282, endPoint x: 164, endPoint y: 292, distance: 101.1
click at [162, 292] on td "TX HT 20mg Strawberry Lemonade Gummies (THC) 15ct Batch ID 20250825-003 Package…" at bounding box center [289, 281] width 376 height 100
copy span "20250825-003"
drag, startPoint x: 262, startPoint y: 398, endPoint x: 162, endPoint y: 400, distance: 99.7
click at [162, 400] on td "TX FX 35g (100mg) Balm (1:1 CBD:THC) Batch ID 20250811-002 Package TXSRWTX-2025…" at bounding box center [289, 380] width 376 height 100
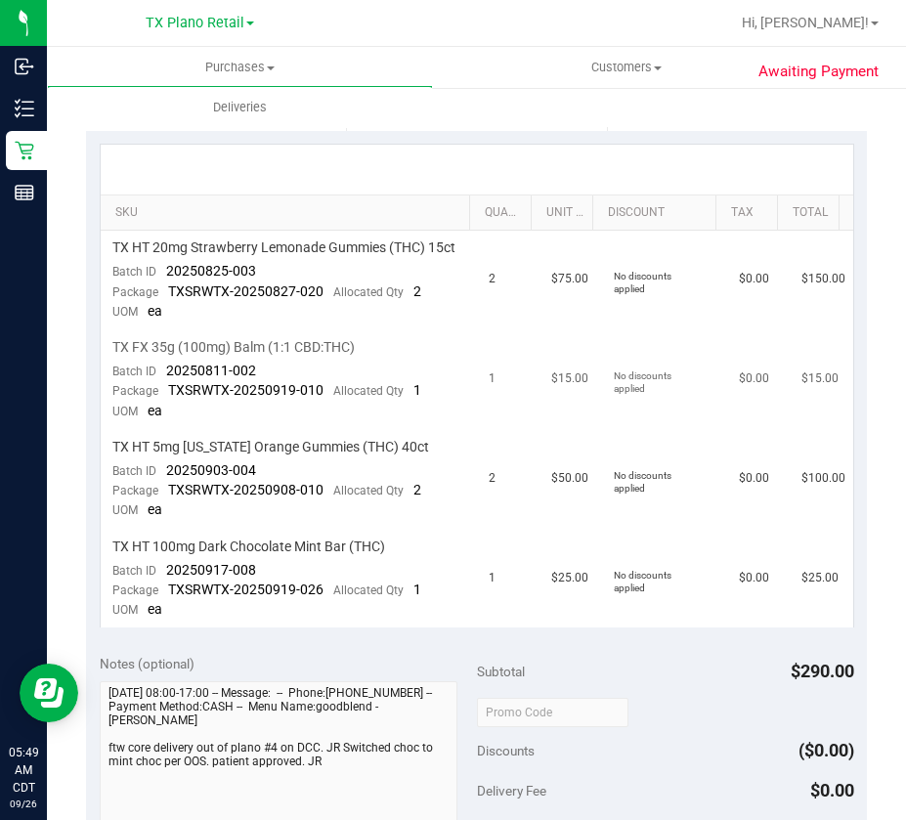
drag, startPoint x: 312, startPoint y: 391, endPoint x: 293, endPoint y: 391, distance: 18.6
click at [311, 391] on td "TX FX 35g (100mg) Balm (1:1 CBD:THC) Batch ID 20250811-002 Package TXSRWTX-2025…" at bounding box center [289, 380] width 376 height 100
click at [203, 398] on span "TXSRWTX-20250919-010" at bounding box center [245, 390] width 155 height 16
drag, startPoint x: 254, startPoint y: 387, endPoint x: 159, endPoint y: 398, distance: 95.4
click at [164, 389] on td "TX FX 35g (100mg) Balm (1:1 CBD:THC) Batch ID 20250811-002 Package TXSRWTX-2025…" at bounding box center [289, 380] width 376 height 100
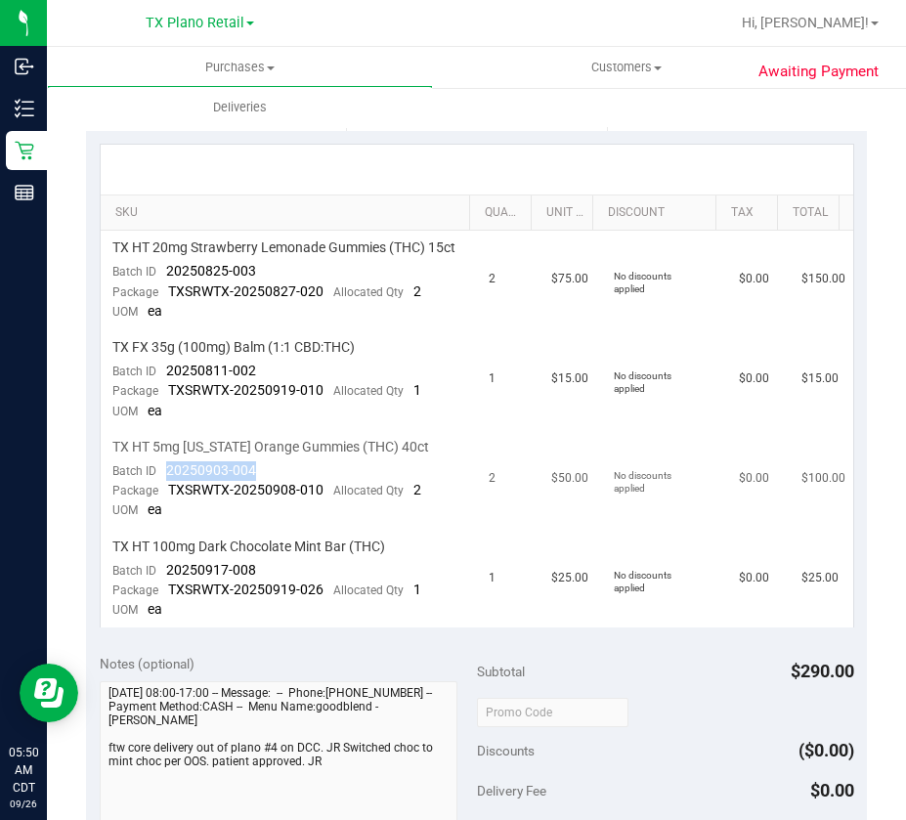
drag, startPoint x: 258, startPoint y: 486, endPoint x: 161, endPoint y: 488, distance: 96.8
click at [161, 488] on td "TX HT 5mg [US_STATE] Orange Gummies (THC) 40ct Batch ID 20250903-004 Package TX…" at bounding box center [289, 480] width 376 height 100
drag, startPoint x: 254, startPoint y: 591, endPoint x: 157, endPoint y: 592, distance: 96.8
click at [152, 589] on td "TX HT 100mg Dark Chocolate Mint Bar (THC) Batch ID 20250917-008 Package TXSRWTX…" at bounding box center [289, 579] width 376 height 99
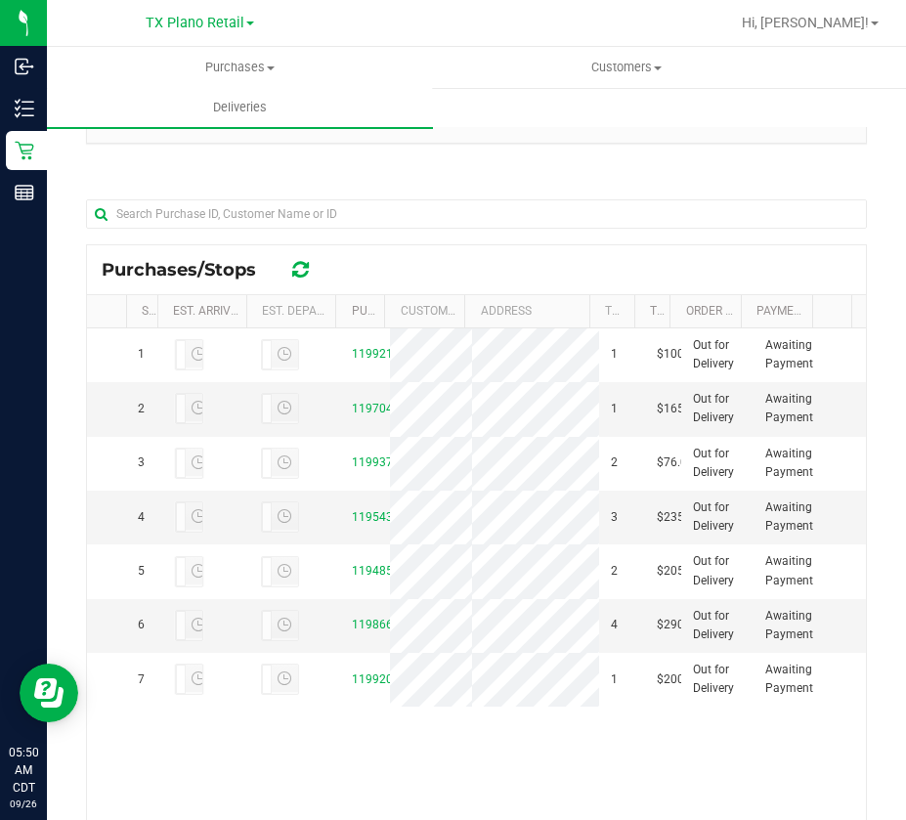
scroll to position [440, 0]
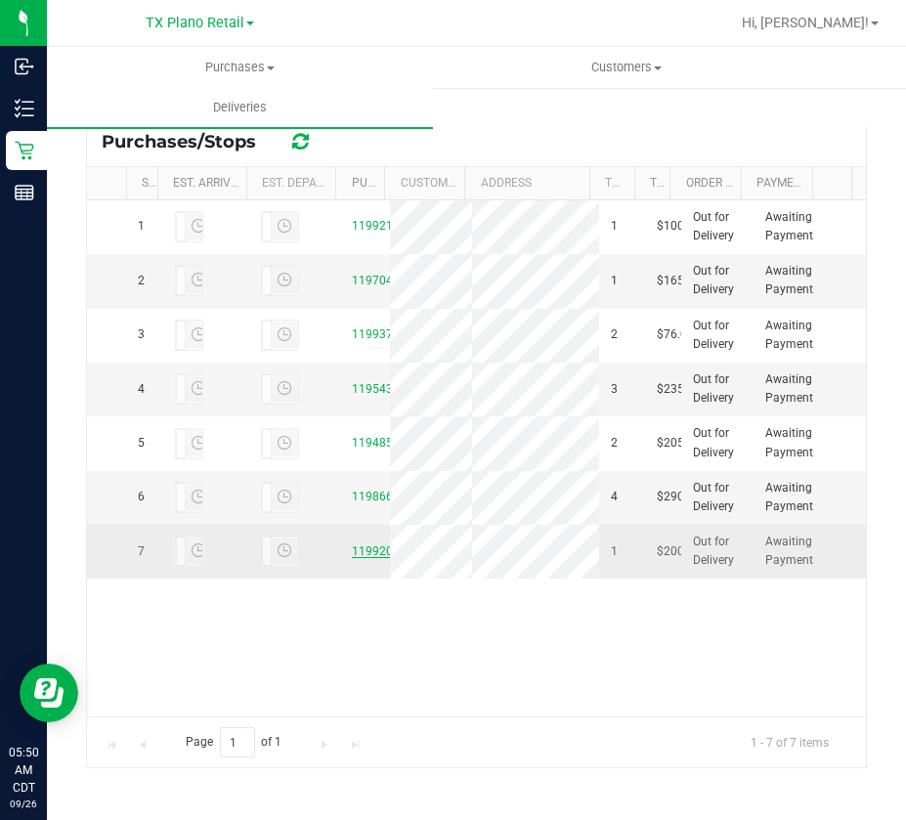
click at [368, 558] on link "11992075" at bounding box center [379, 551] width 55 height 14
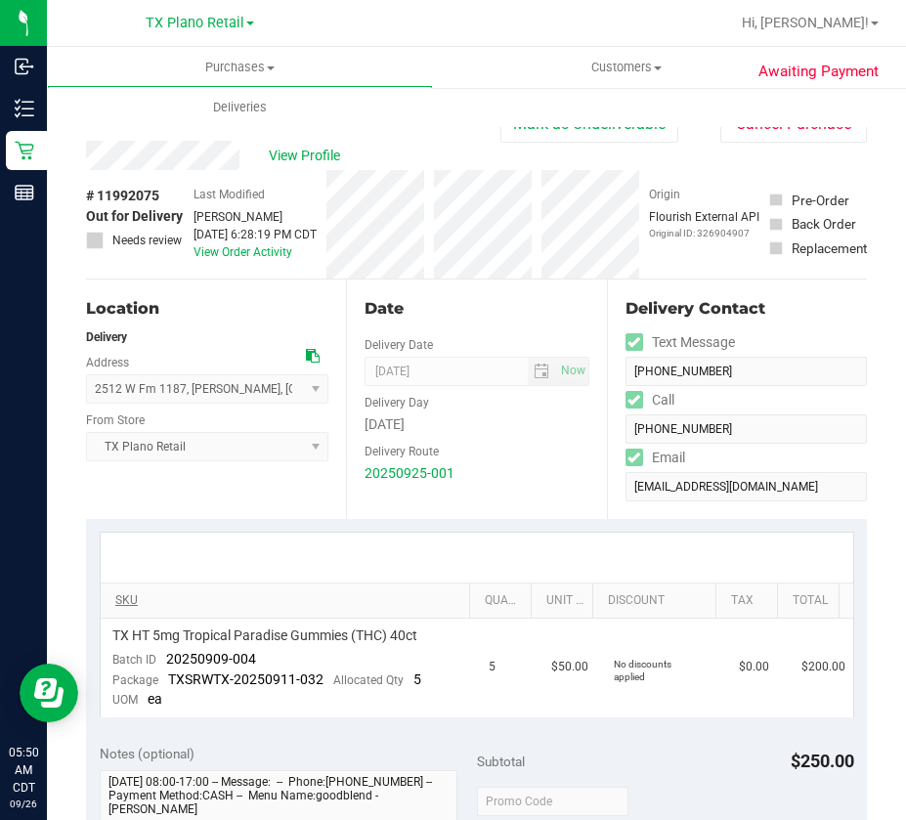
scroll to position [195, 0]
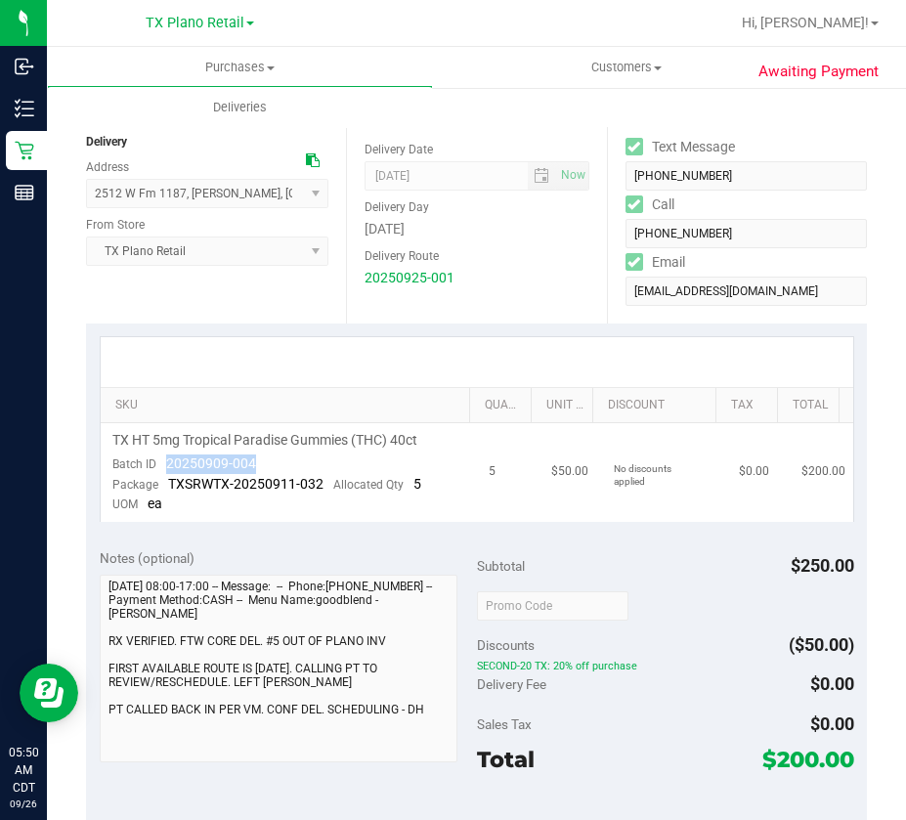
drag, startPoint x: 261, startPoint y: 460, endPoint x: 158, endPoint y: 472, distance: 103.3
click at [158, 472] on td "TX HT 5mg Tropical Paradise Gummies (THC) 40ct Batch ID 20250909-004 Package TX…" at bounding box center [289, 472] width 376 height 99
